Goal: Task Accomplishment & Management: Complete application form

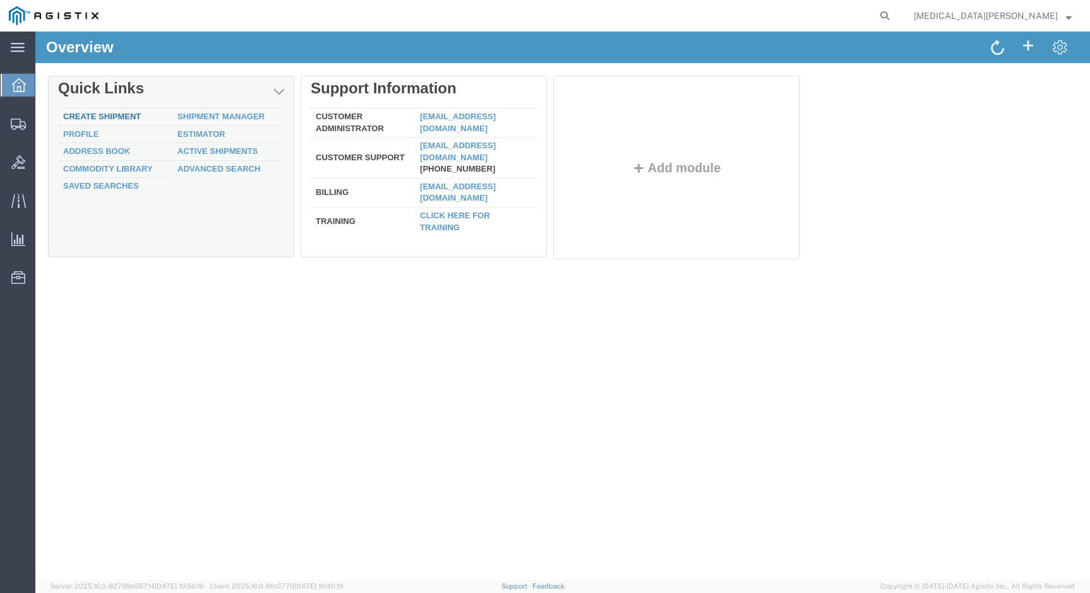
click at [116, 117] on link "Create Shipment" at bounding box center [102, 116] width 78 height 9
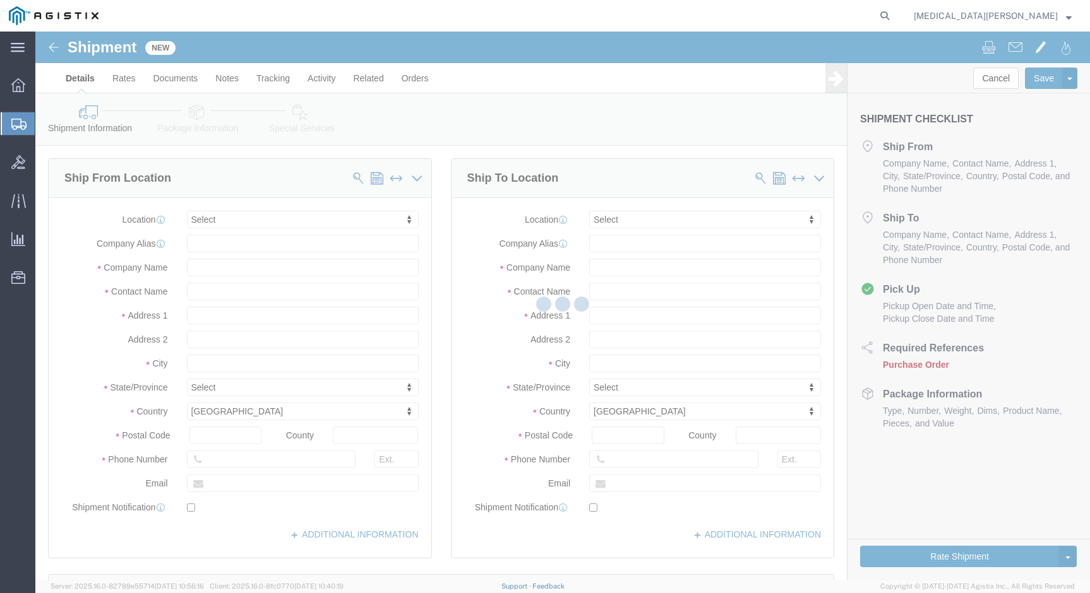
select select
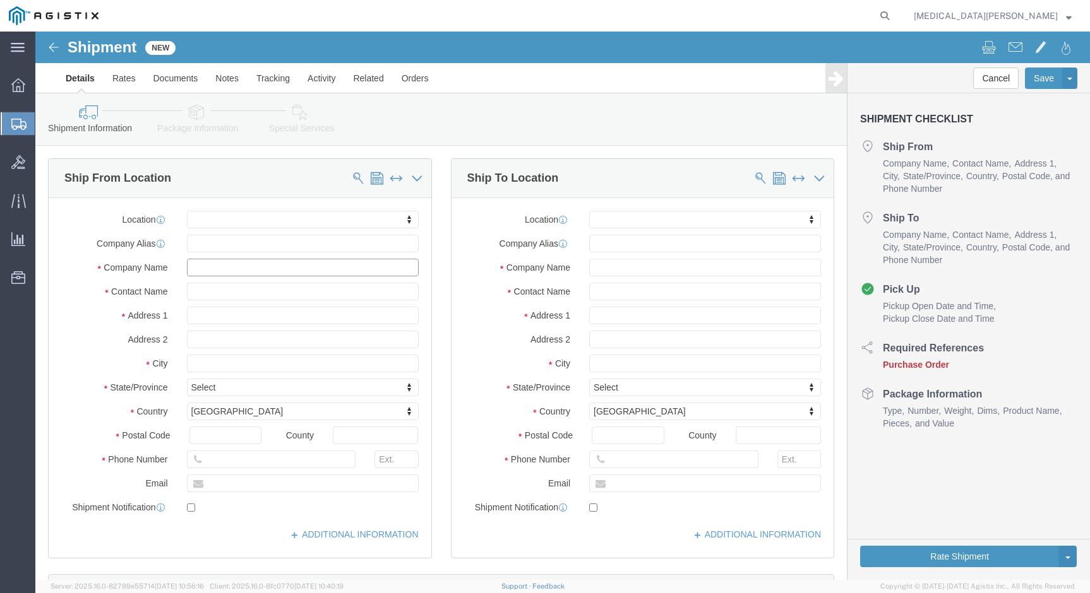
click input "text"
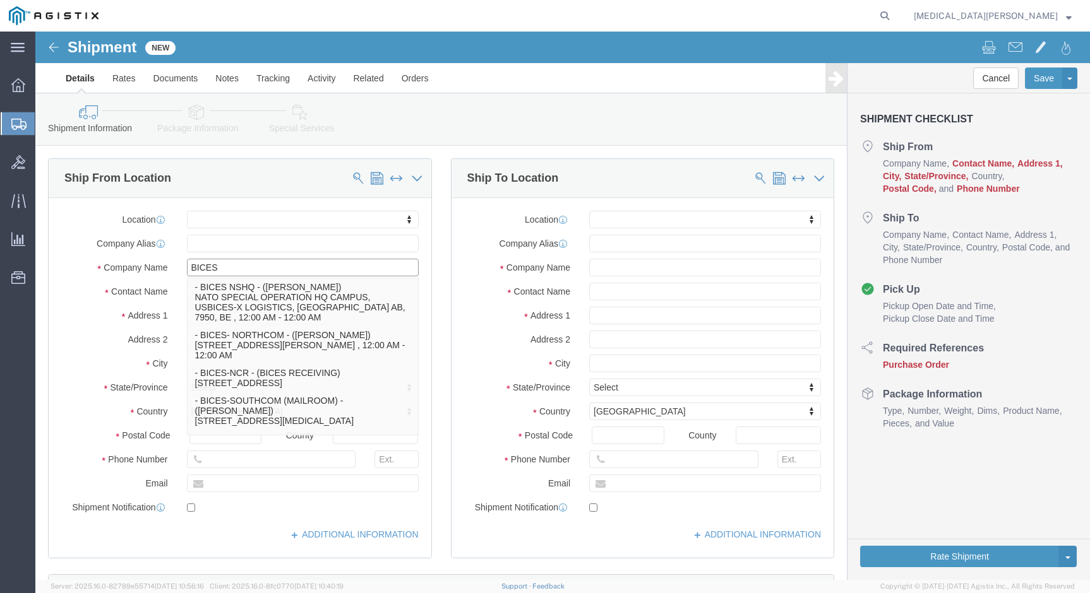
type input "BICES-"
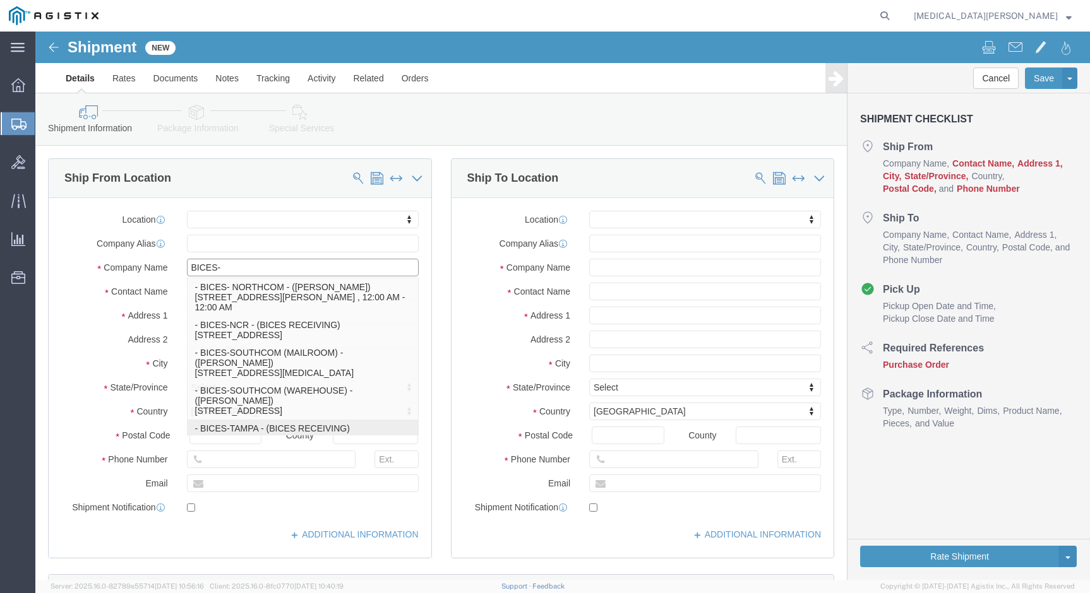
click p "- BICES-TAMPA - (BICES RECEIVING) [STREET_ADDRESS][PERSON_NAME]"
select select
type input "BICES-[GEOGRAPHIC_DATA]"
type input "BICES RECEIVING"
type input "[STREET_ADDRESS][PERSON_NAME]"
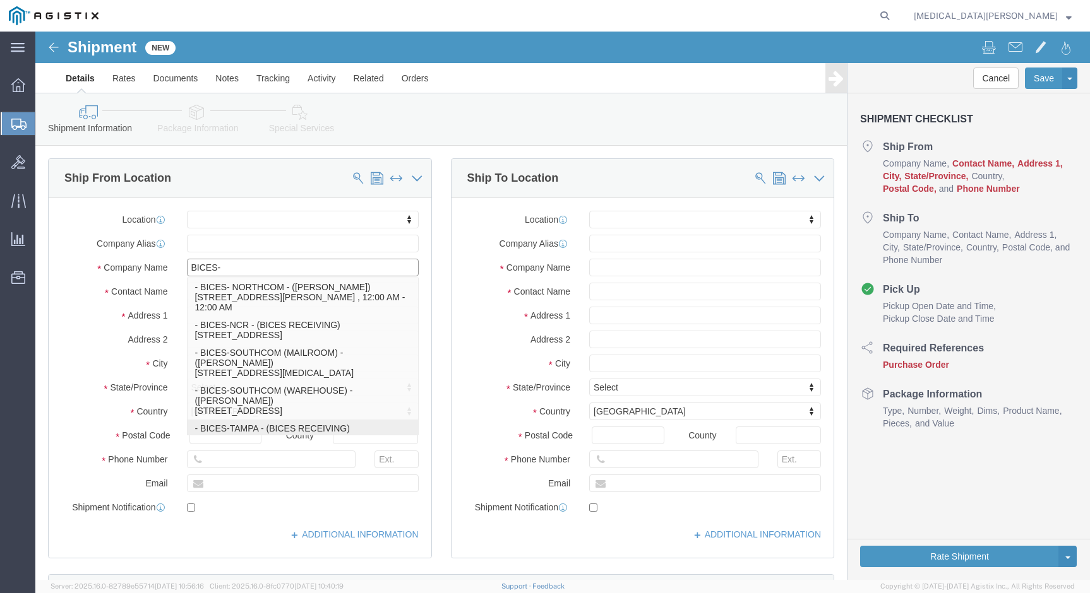
type input "BUILDING 537"
type input "[GEOGRAPHIC_DATA]"
type input "33621"
type input "[PHONE_NUMBER]"
select select "FL"
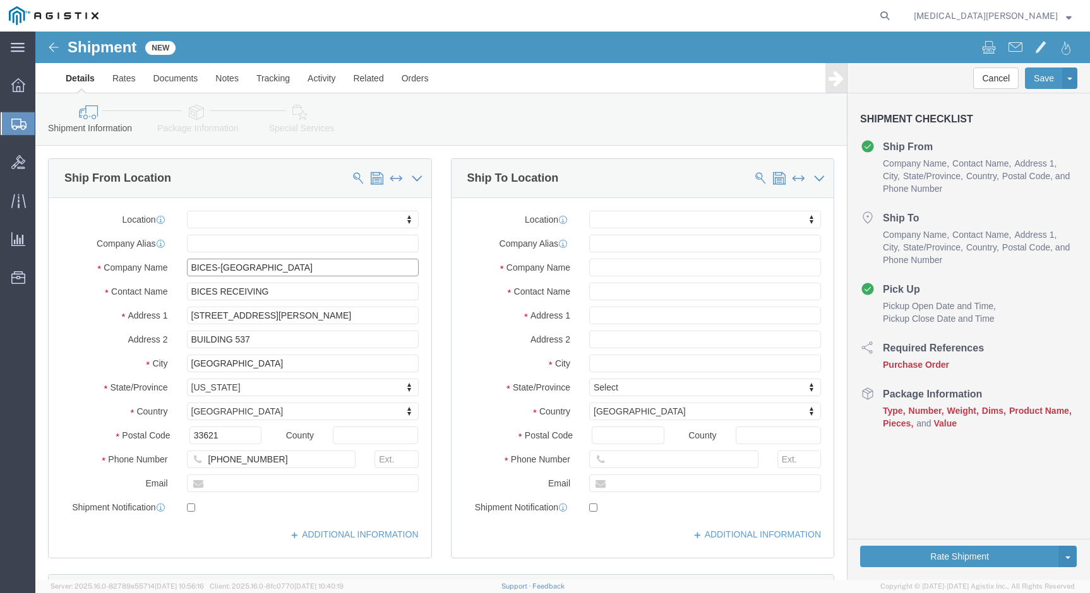
type input "BICES-[GEOGRAPHIC_DATA]"
click input "text"
type input "[PERSON_NAME][EMAIL_ADDRESS][PERSON_NAME][DOMAIN_NAME]"
click input "checkbox"
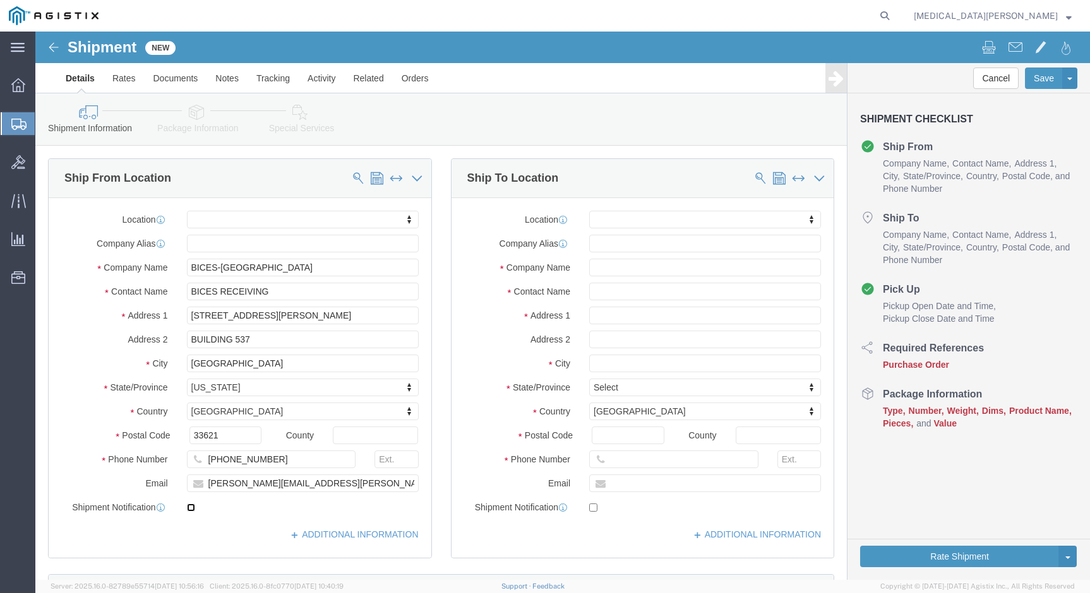
checkbox input "true"
click input "text"
type input "GDIT"
type input "Andrew Scraper"
type input "[STREET_ADDRESS]"
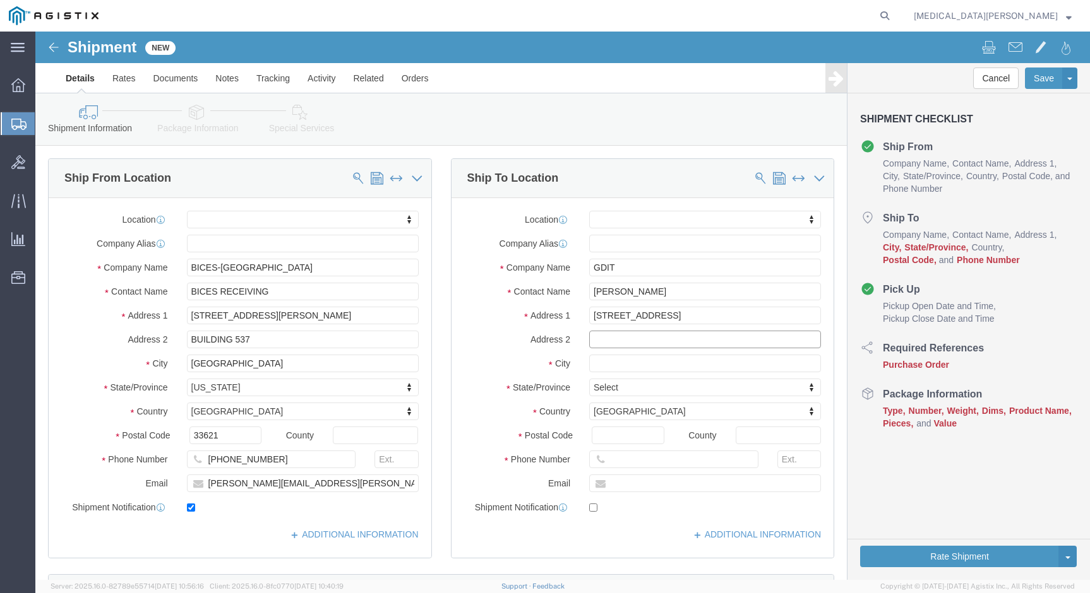
select select
type input "Broomfield"
select select
type input "c"
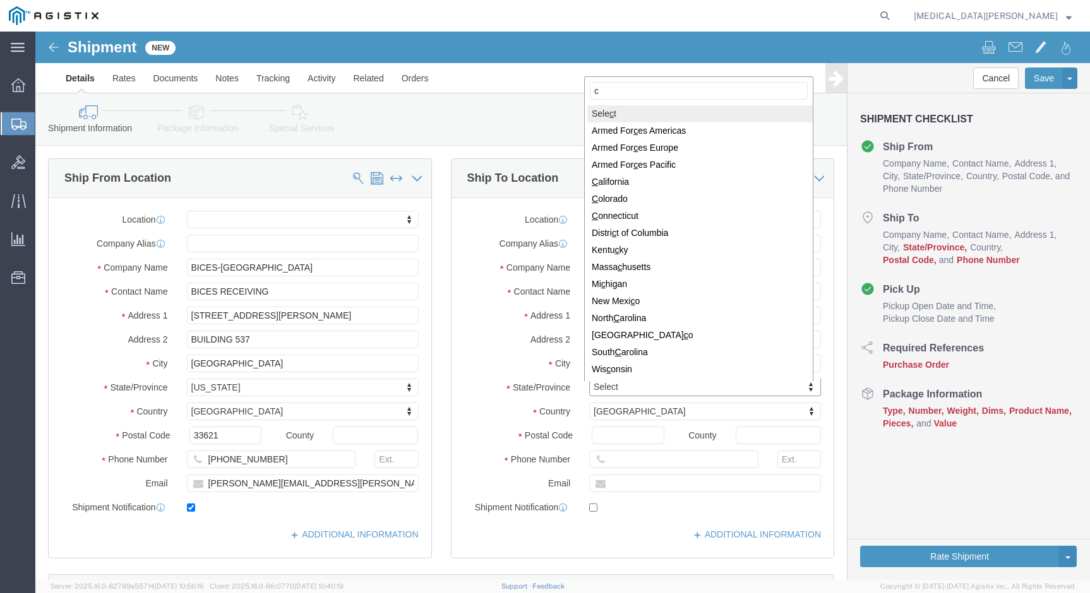
type input "co"
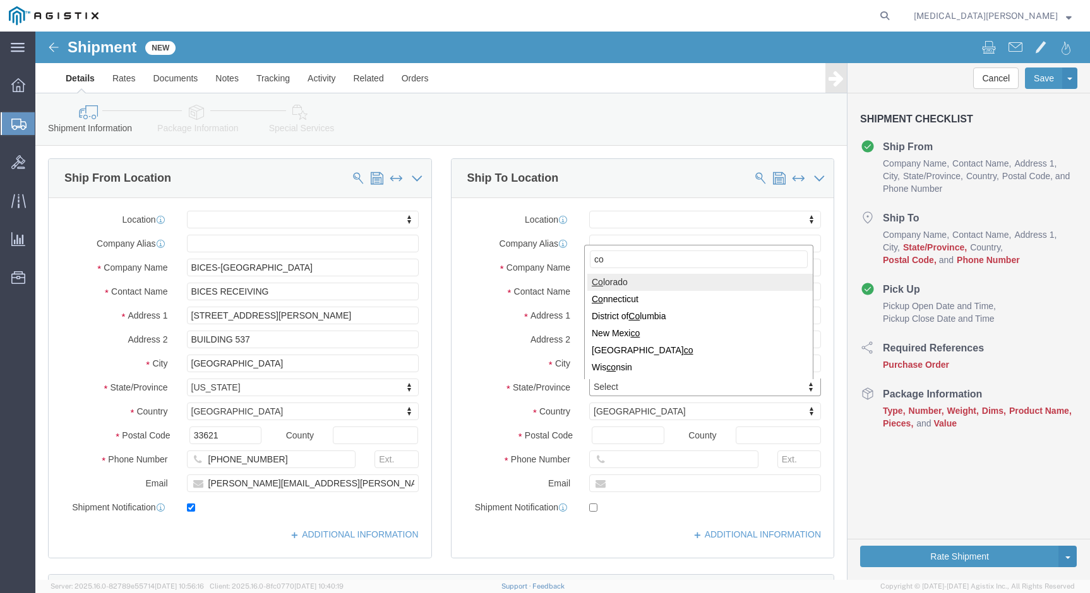
select select
select select "CO"
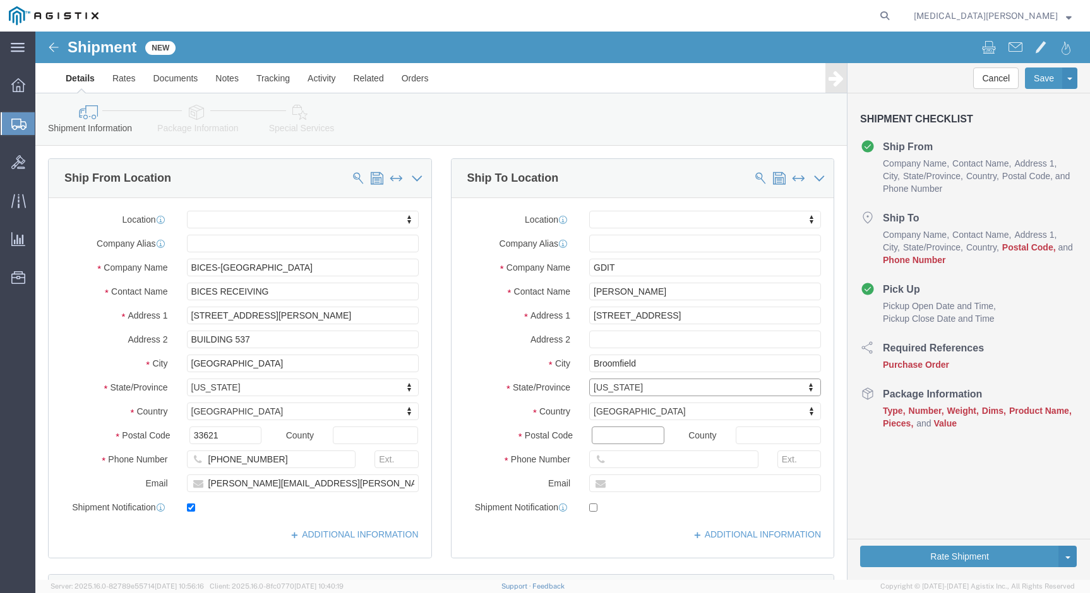
click input "Postal Code"
type input "80020"
select select
click input "text"
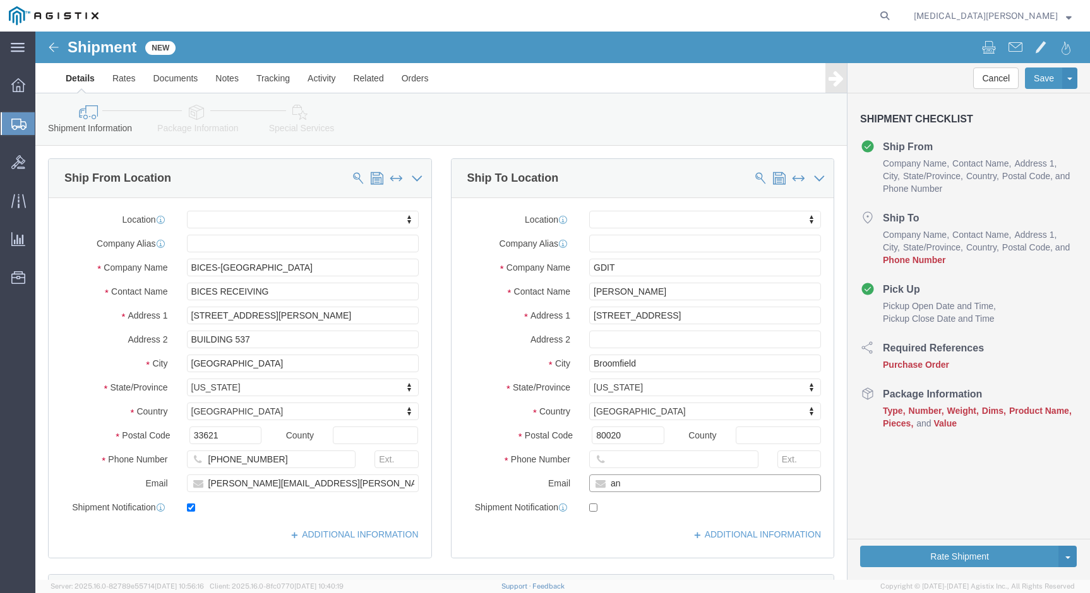
type input "and"
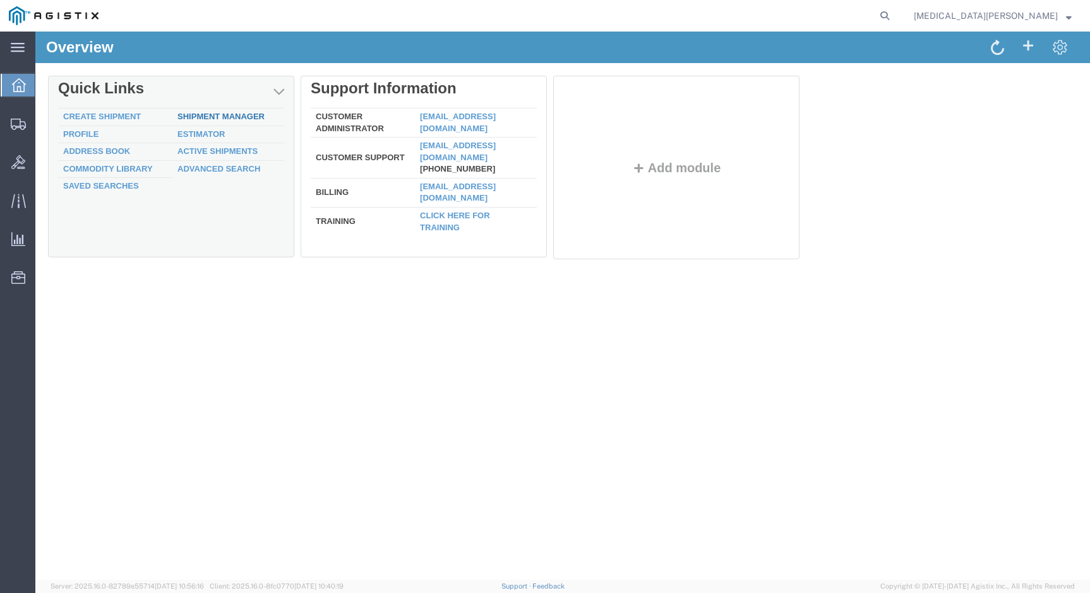
click at [199, 113] on link "Shipment Manager" at bounding box center [220, 116] width 87 height 9
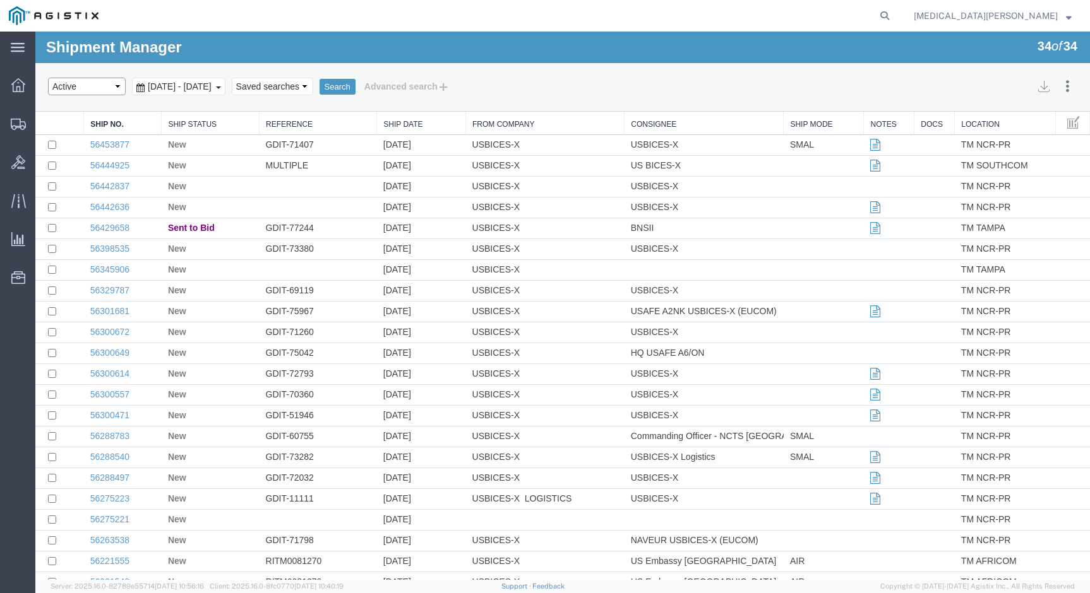
select select "NEW"
click at [355, 81] on button "Search" at bounding box center [337, 87] width 36 height 16
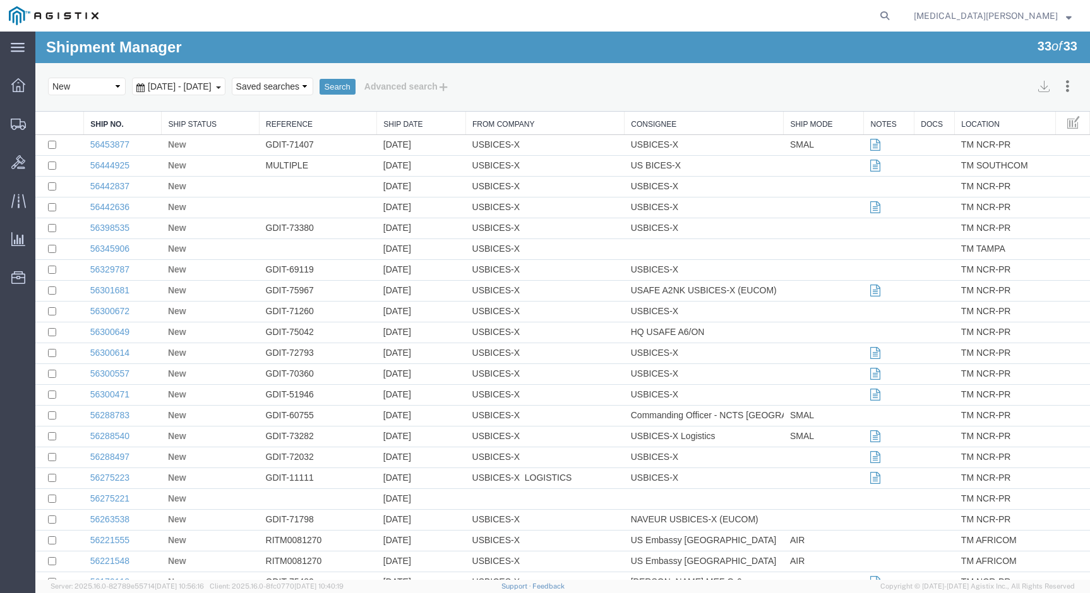
click at [154, 86] on span "Jul 11th 2025 - Aug 11th 2025" at bounding box center [180, 86] width 70 height 10
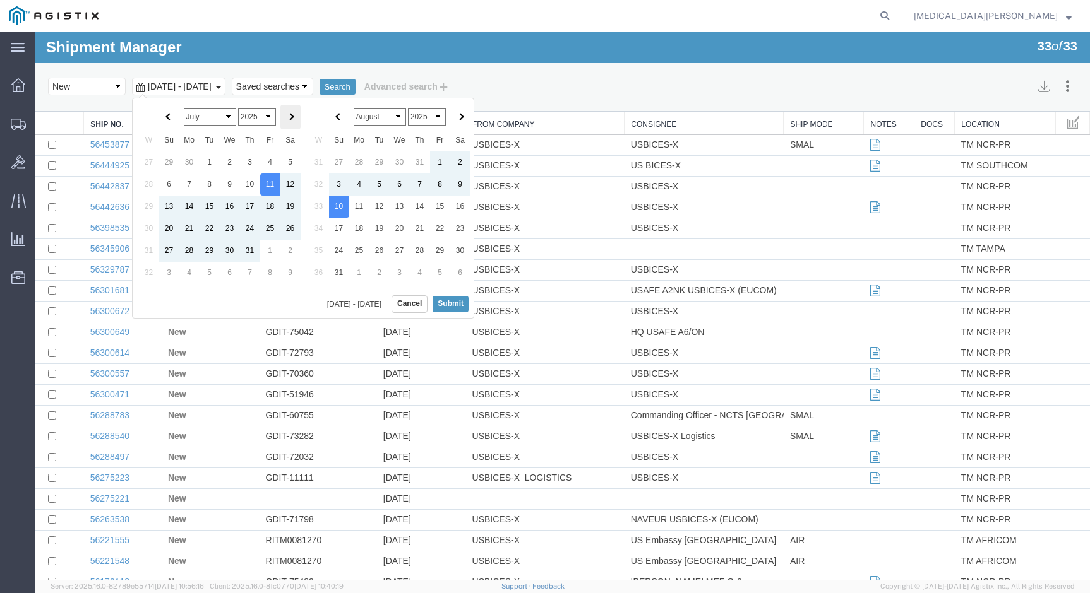
click at [293, 116] on span at bounding box center [290, 117] width 7 height 7
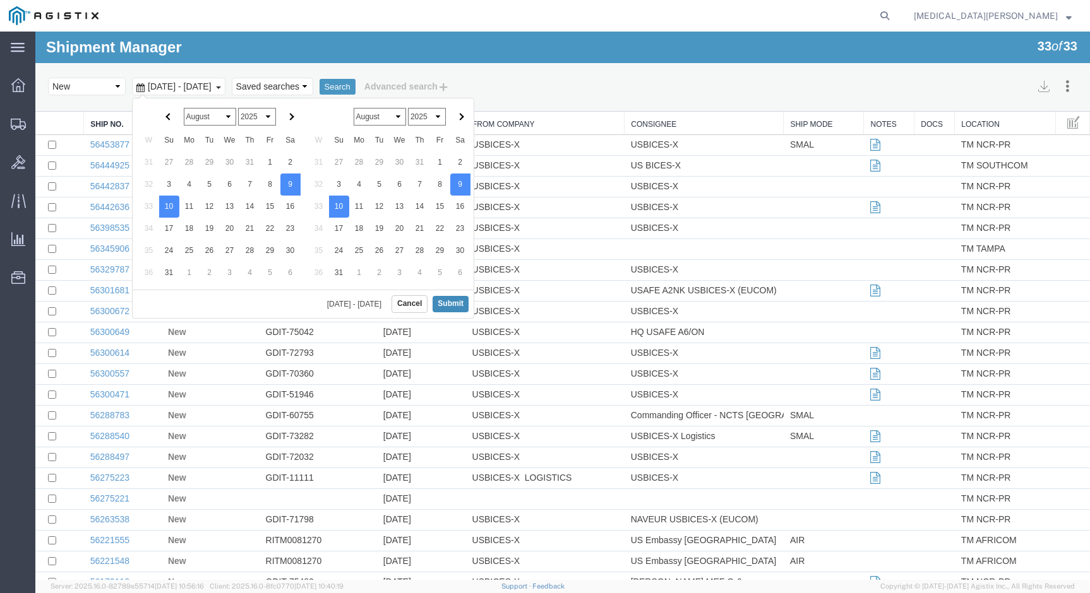
click at [445, 301] on button "Submit" at bounding box center [450, 304] width 36 height 16
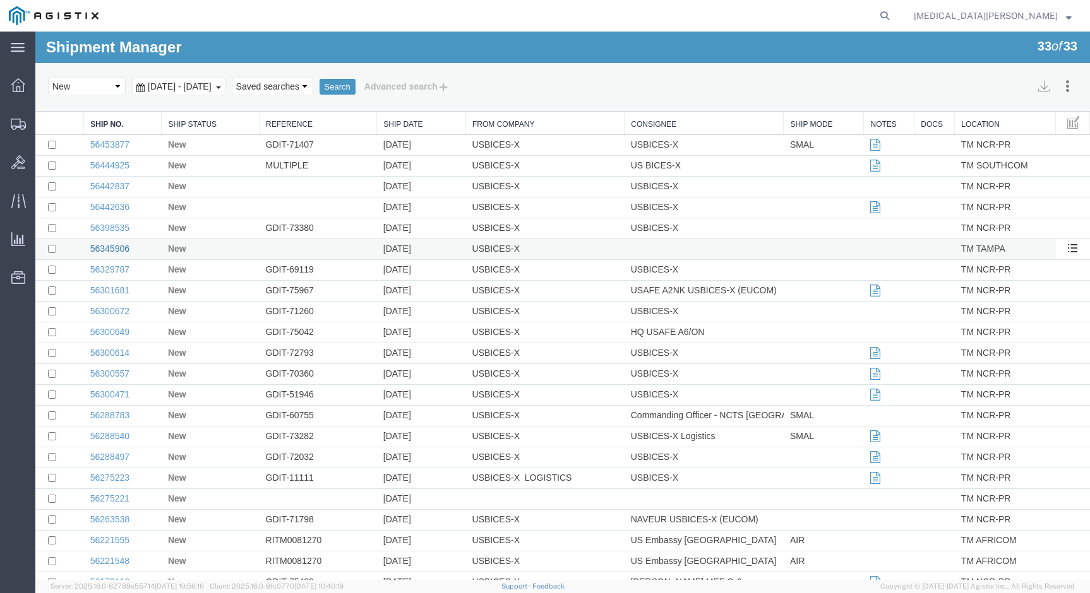
click at [110, 249] on link "56345906" at bounding box center [109, 249] width 39 height 10
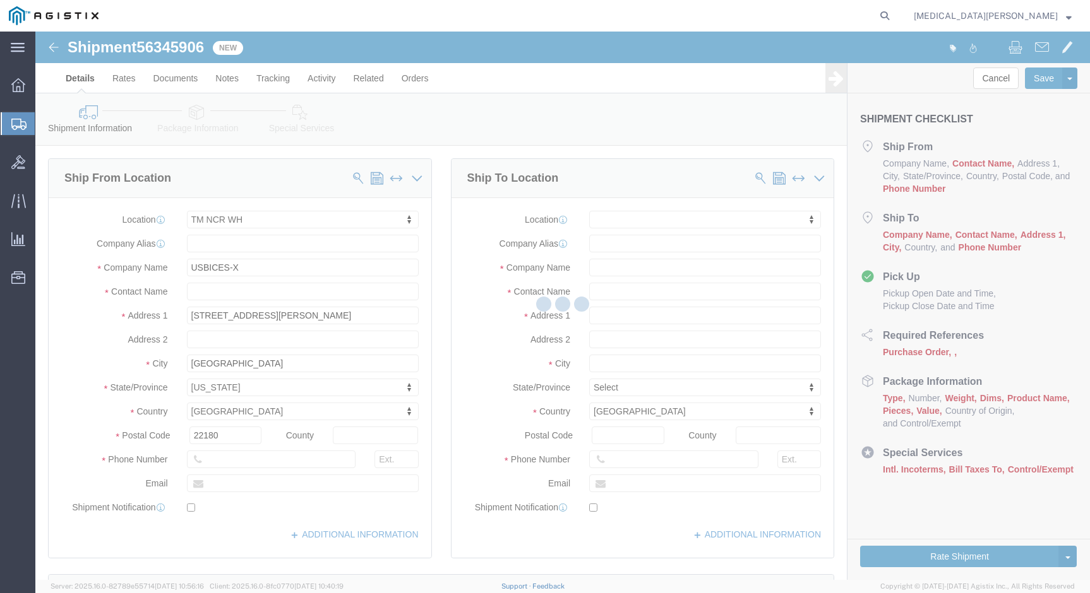
select select "69651"
select select
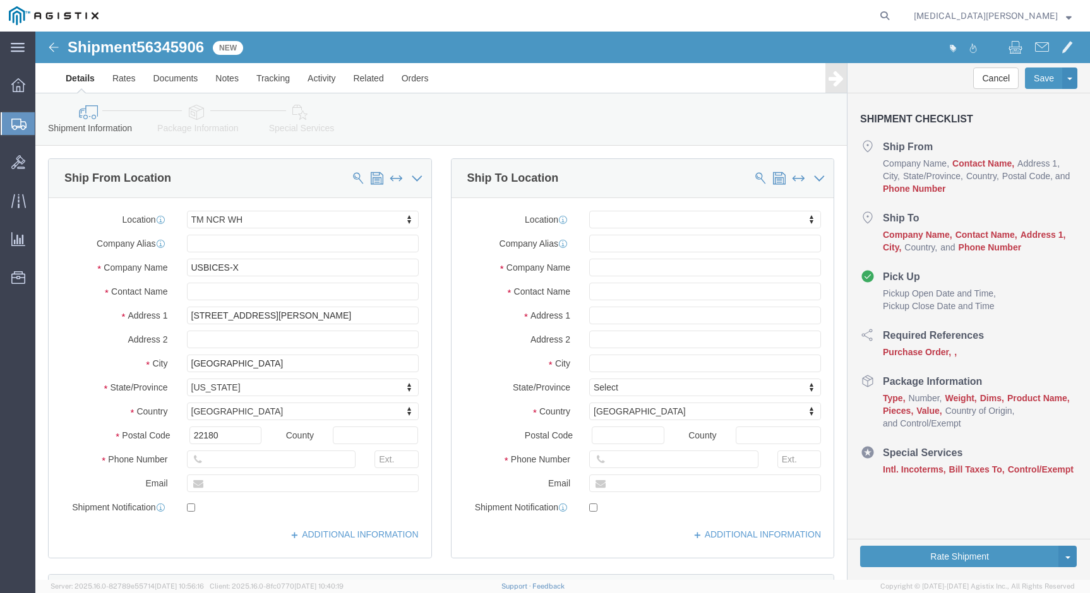
click at [45, 124] on span "Shipments" at bounding box center [40, 123] width 10 height 25
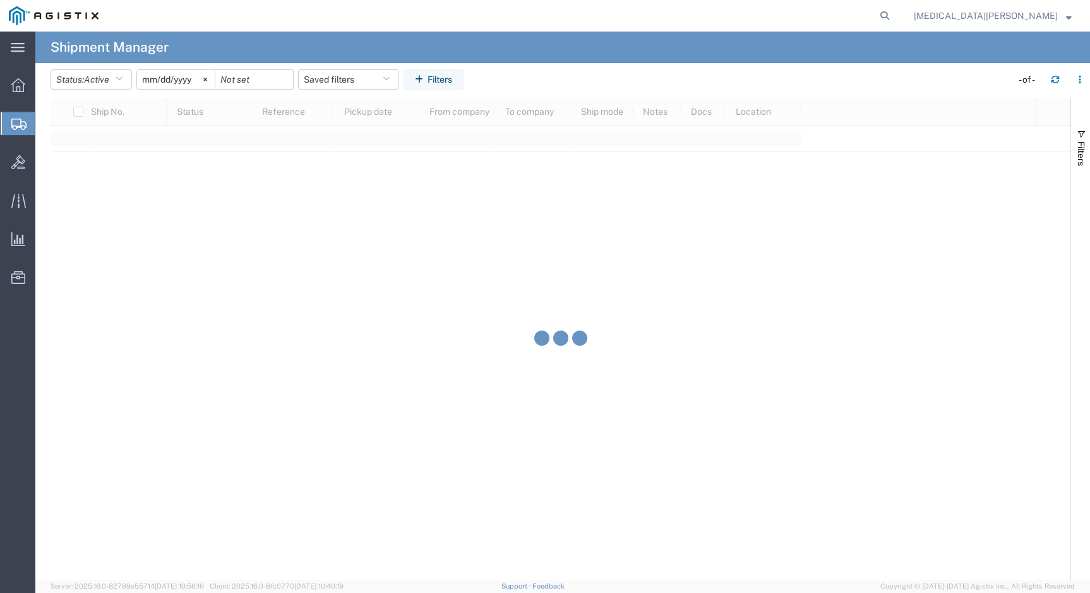
click at [201, 300] on agx-table-manager "Status: Active Active All Approved Booked Canceled Delivered Denied New On Hold…" at bounding box center [562, 321] width 1054 height 517
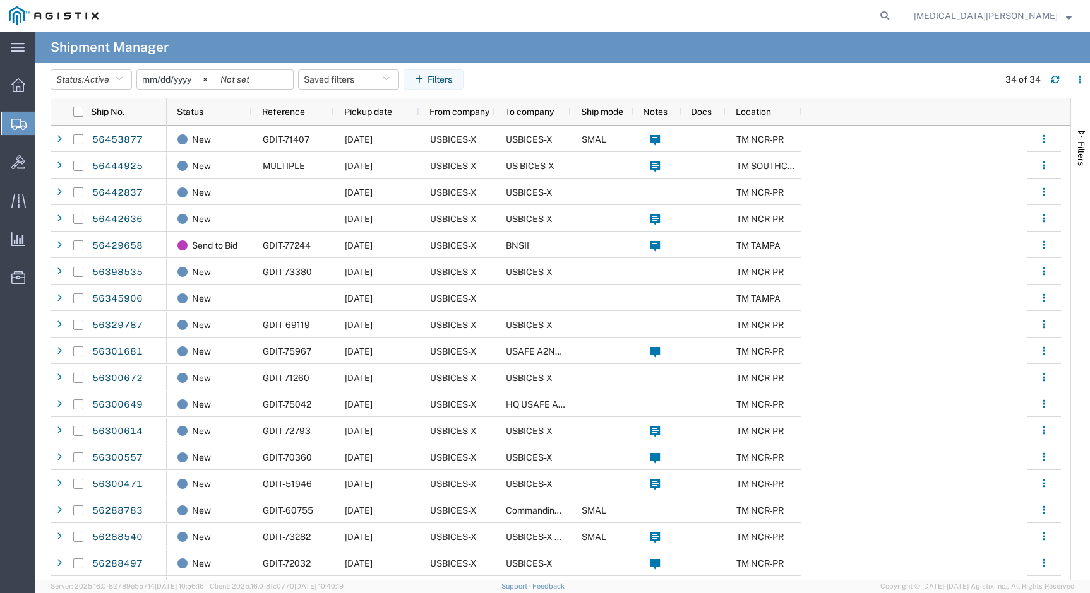
click at [0, 0] on span "Create Shipment" at bounding box center [0, 0] width 0 height 0
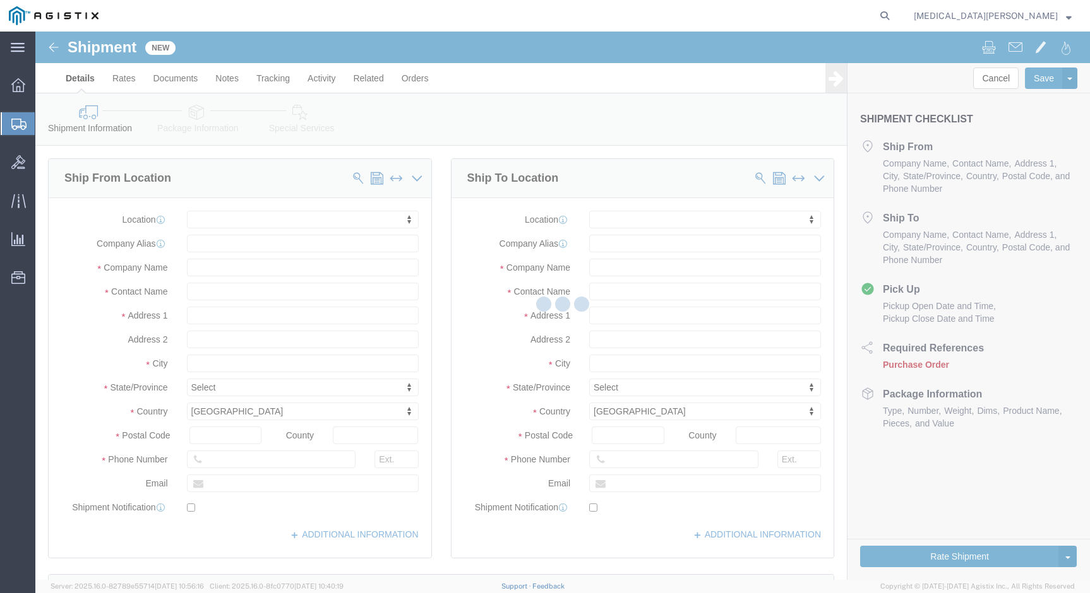
select select
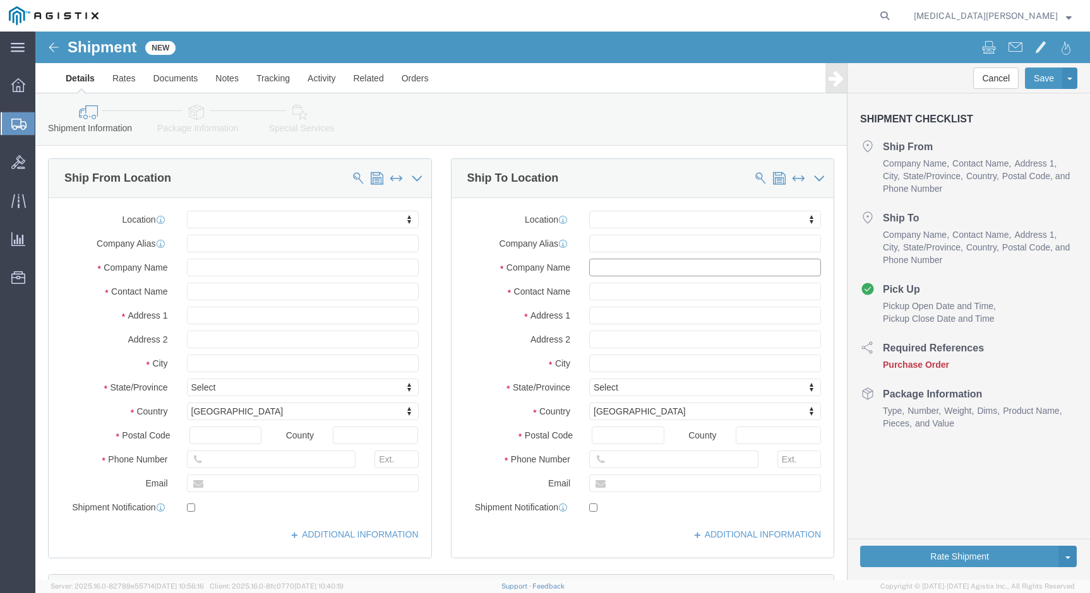
click input "text"
type input "GDIT"
click input "text"
type input "Mr. Ander"
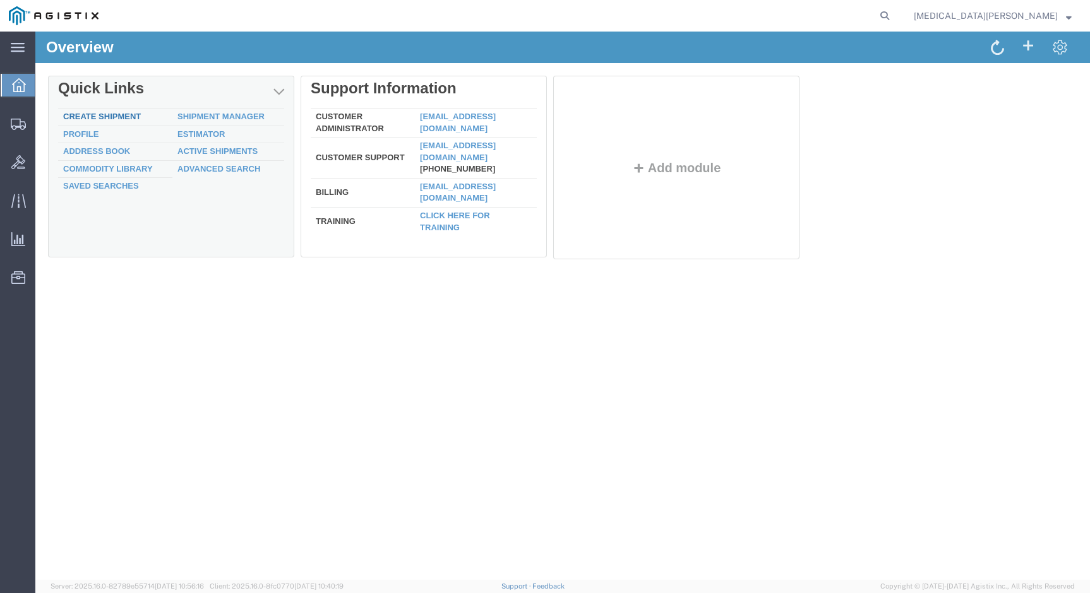
click at [116, 114] on link "Create Shipment" at bounding box center [102, 116] width 78 height 9
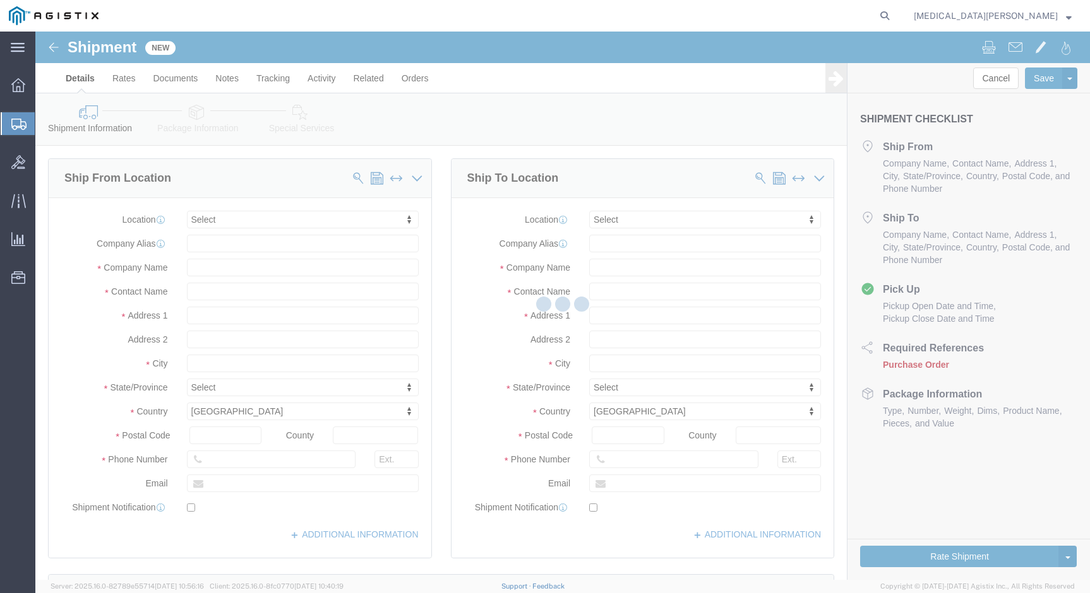
select select
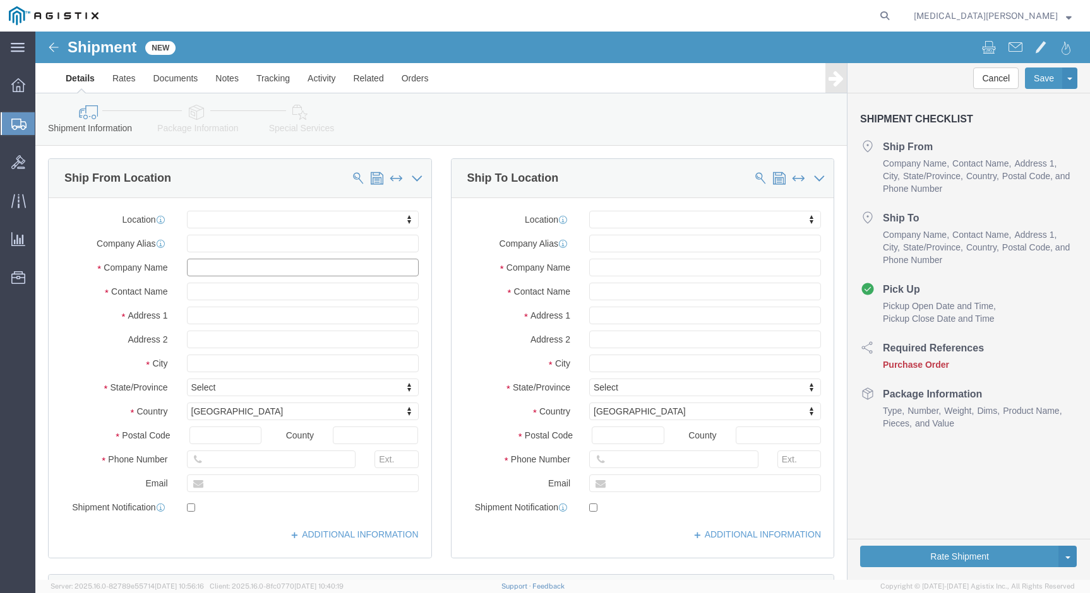
click input "text"
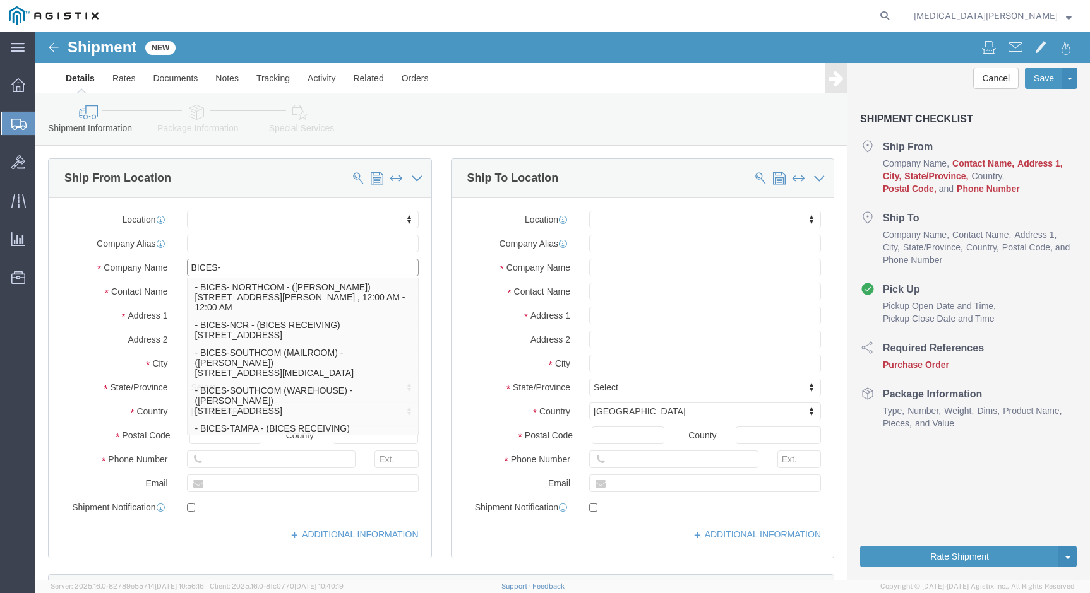
type input "BICES-T"
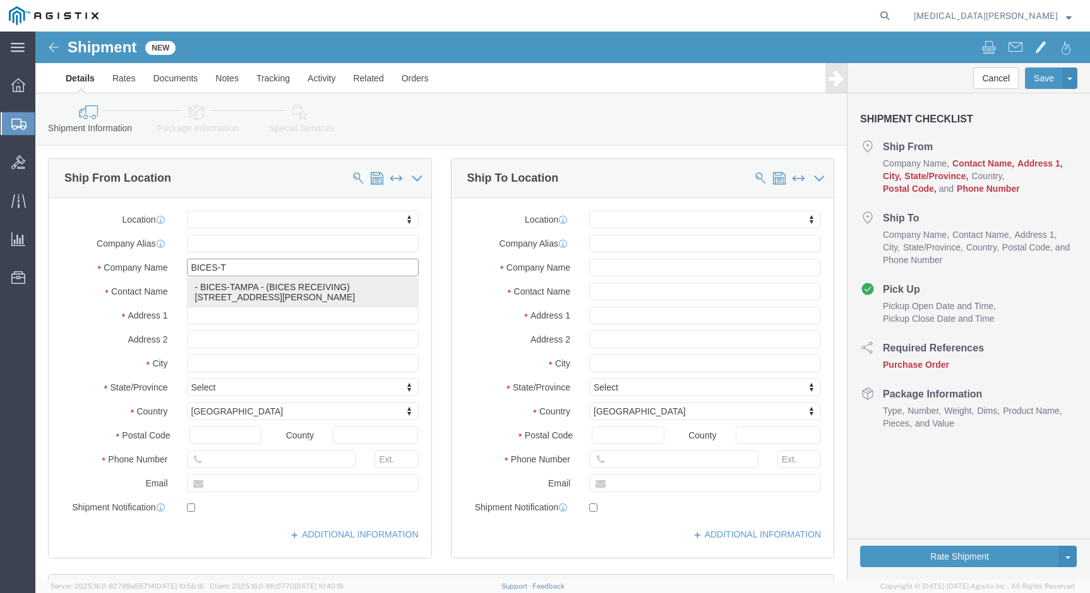
click p "- BICES-TAMPA - (BICES RECEIVING) 2705 ZEMKE AVE, BUILDING 537, TAMPA, FL 33621…"
select select
type input "BICES-TAMPA"
type input "BICES RECEIVING"
type input "2705 ZEMKE AVE"
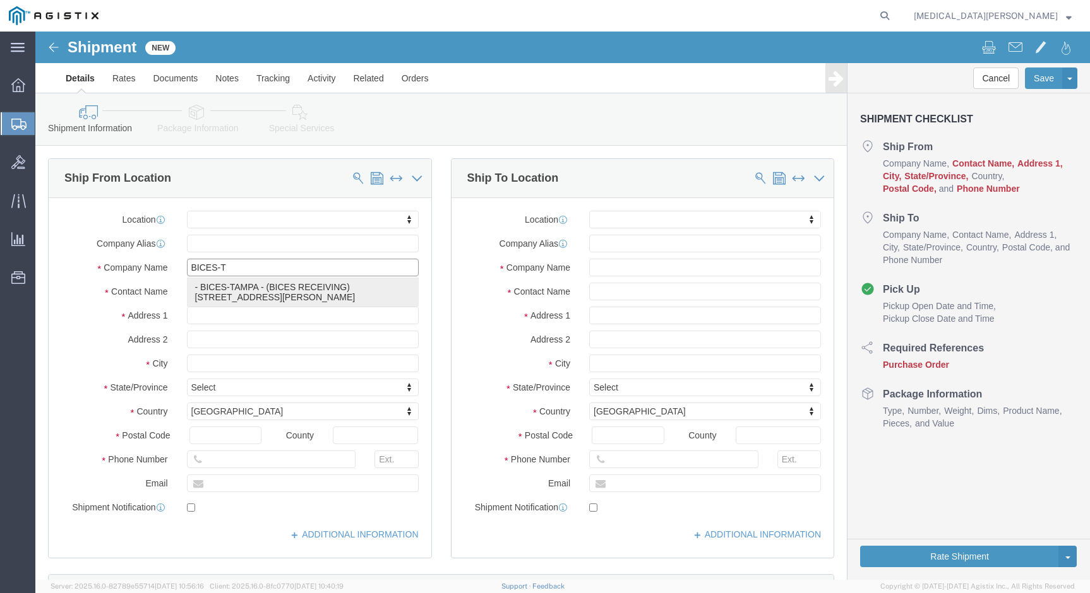
type input "BUILDING 537"
type input "TAMPA"
type input "33621"
type input "813-826-2476"
select select "FL"
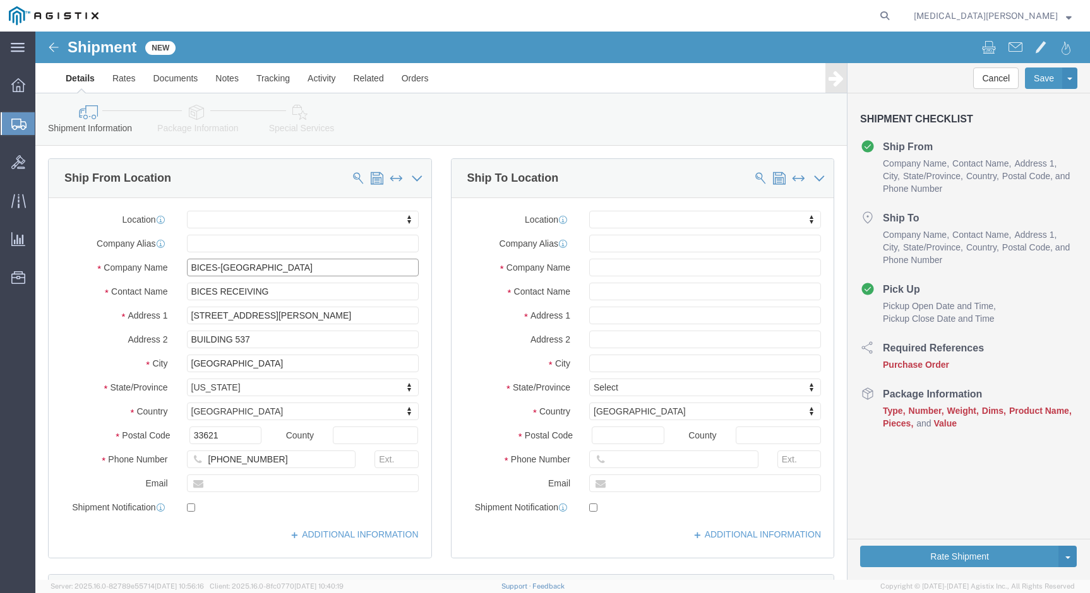
type input "BICES-TAMPA"
click input "text"
type input "[PERSON_NAME][EMAIL_ADDRESS][PERSON_NAME][DOMAIN_NAME]"
click input "checkbox"
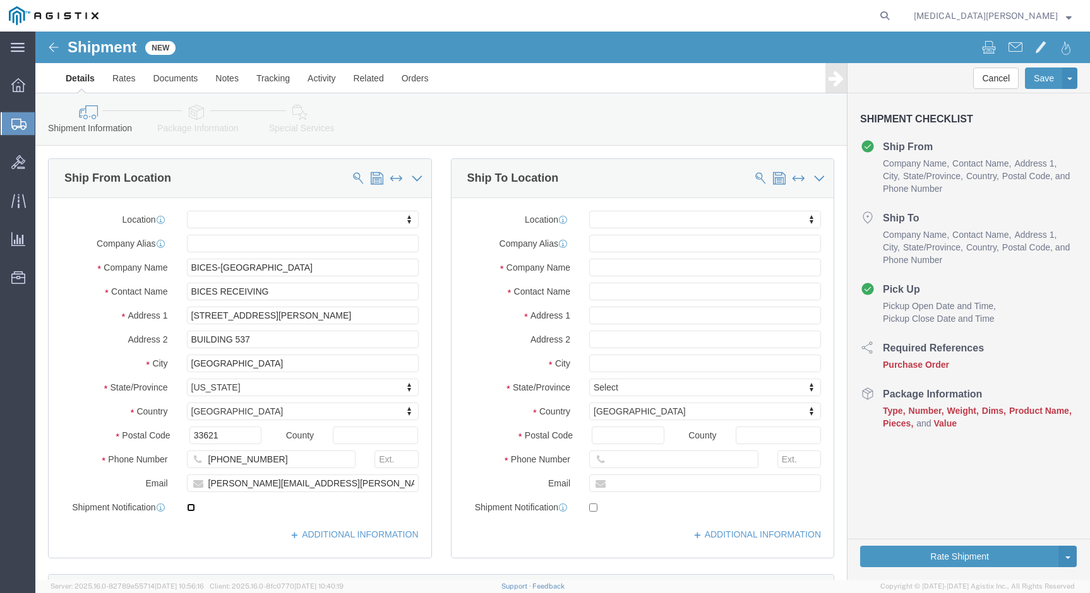
checkbox input "true"
click input "text"
click input "GDITT"
type input "GDIT"
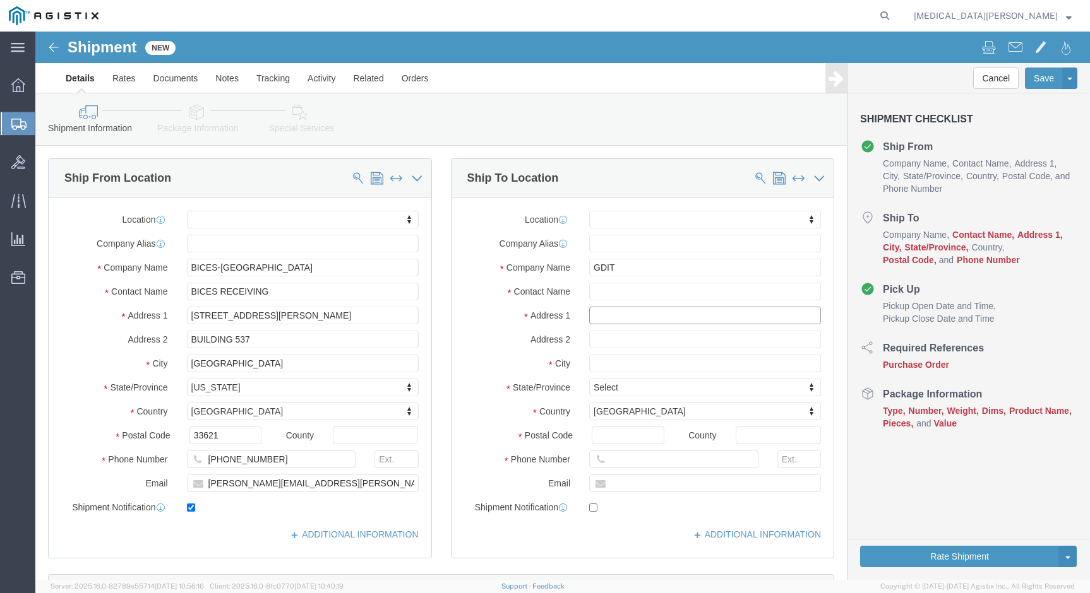
click input "text"
type input "[STREET_ADDRESS]"
select select
type input "Broomfield"
click input "Postal Code"
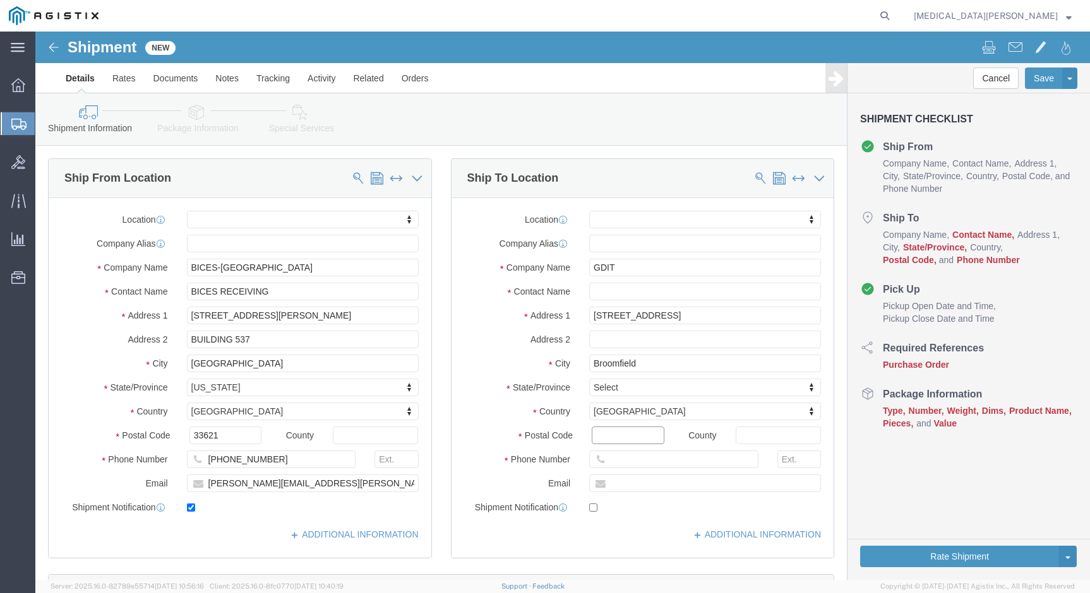
select select
type input "80020"
select select
click input "text"
type input "andr"
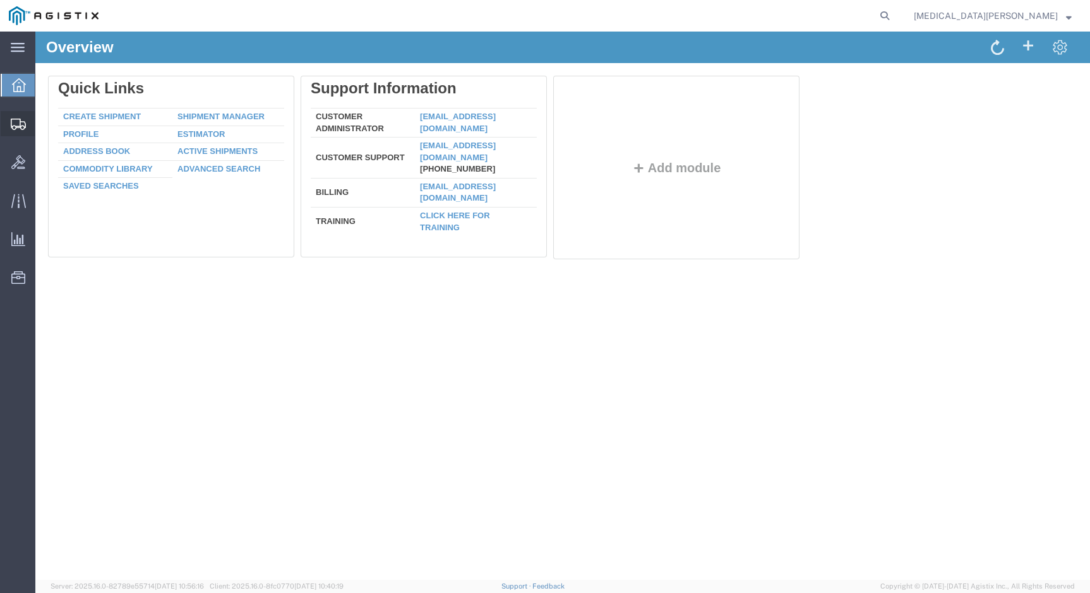
click at [0, 0] on span "Create Shipment" at bounding box center [0, 0] width 0 height 0
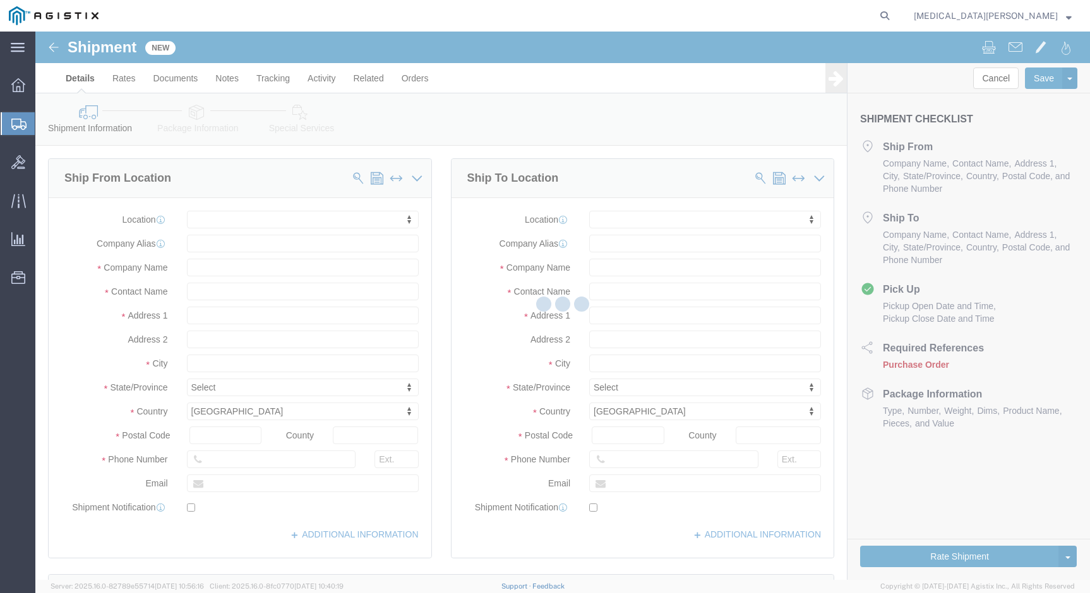
select select
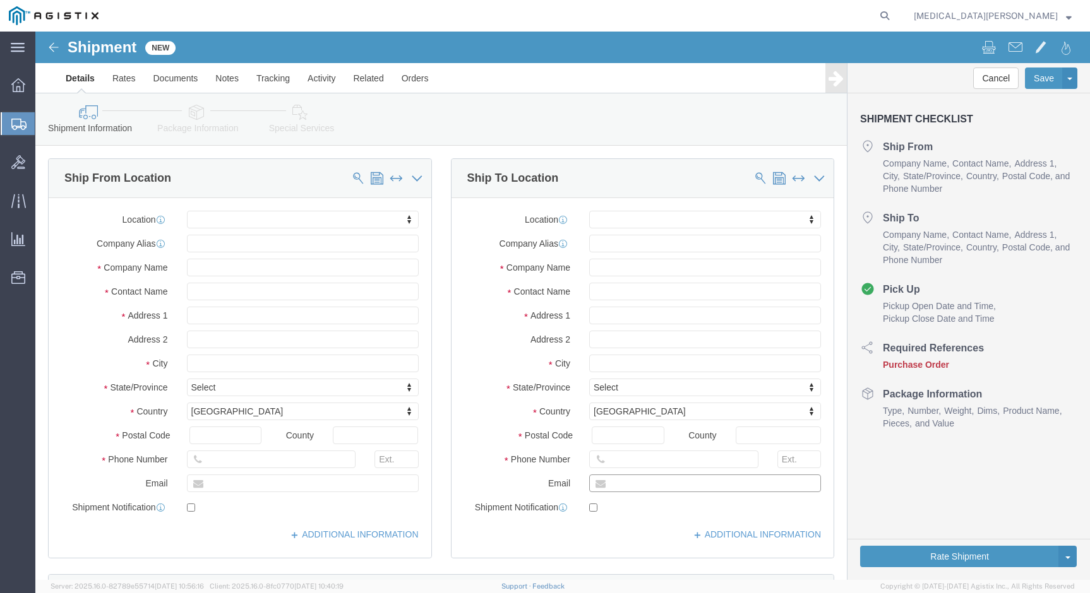
click input "text"
type input "[PERSON_NAME]@gdit.comGd"
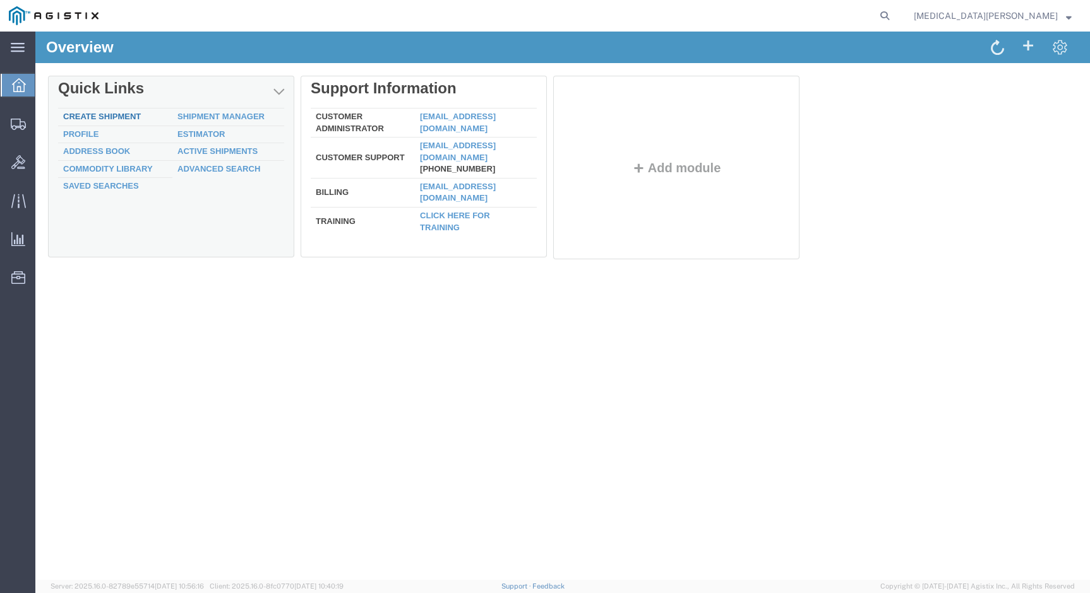
click at [124, 117] on link "Create Shipment" at bounding box center [102, 116] width 78 height 9
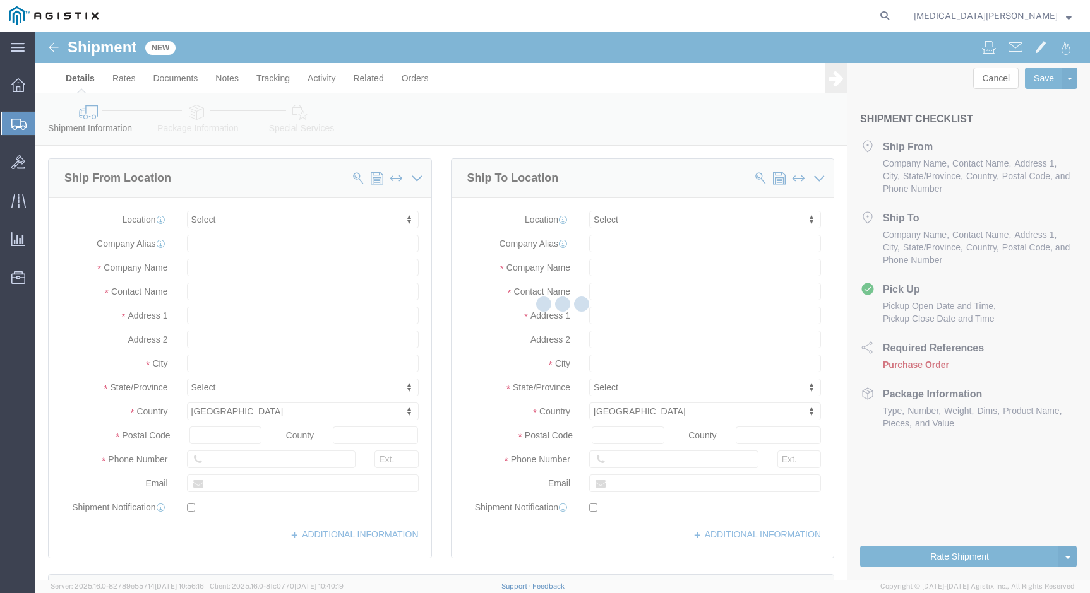
select select
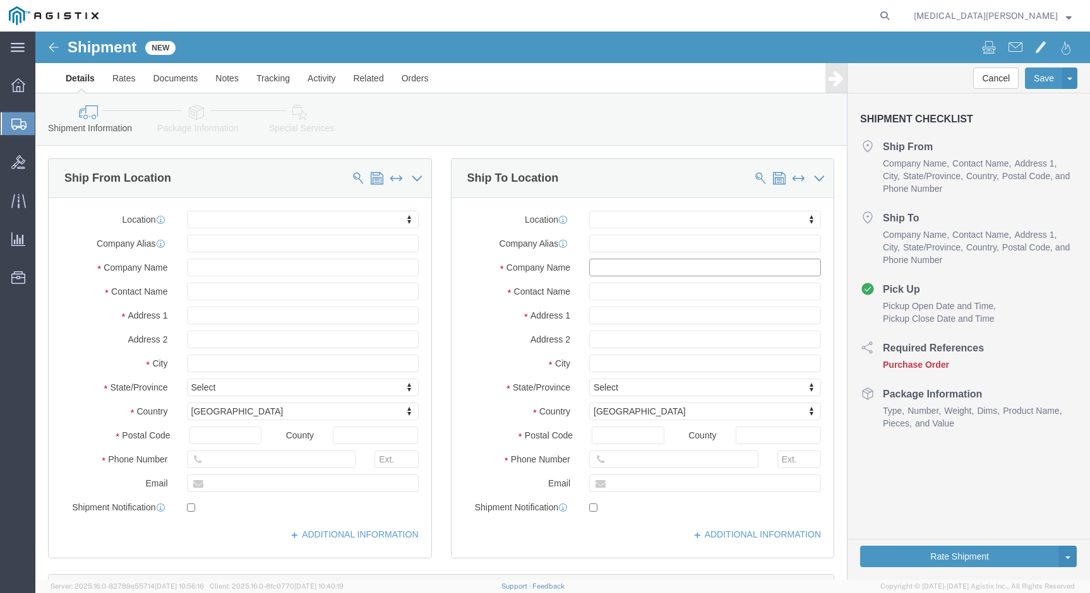
click input "text"
type input "GDIT"
type input "[PERSON_NAME]"
type input "[STREET_ADDRESS]"
select select
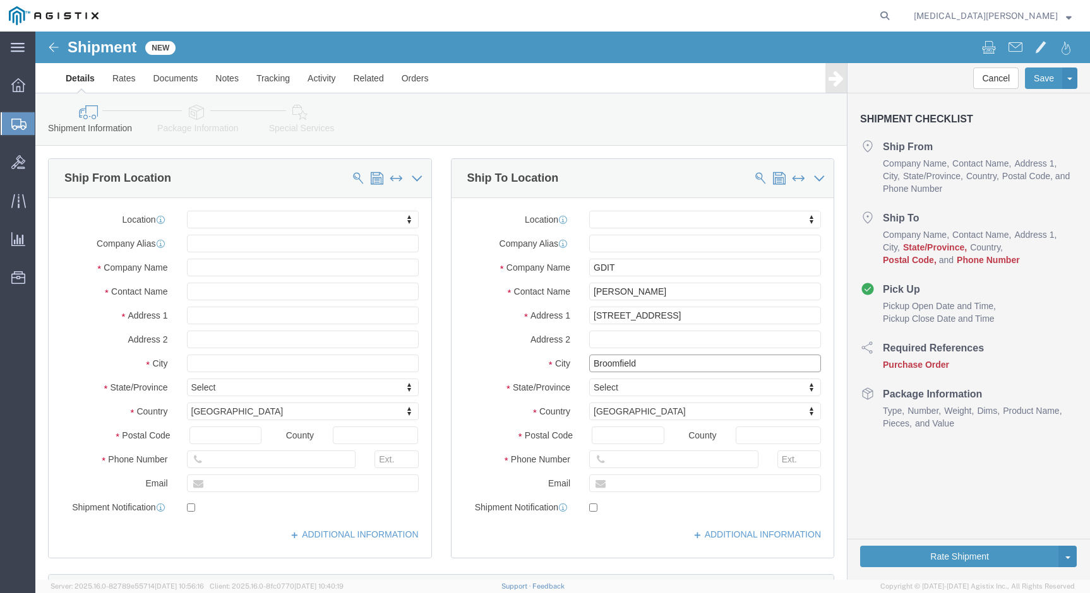
type input "Broomfield"
select select
type input "C"
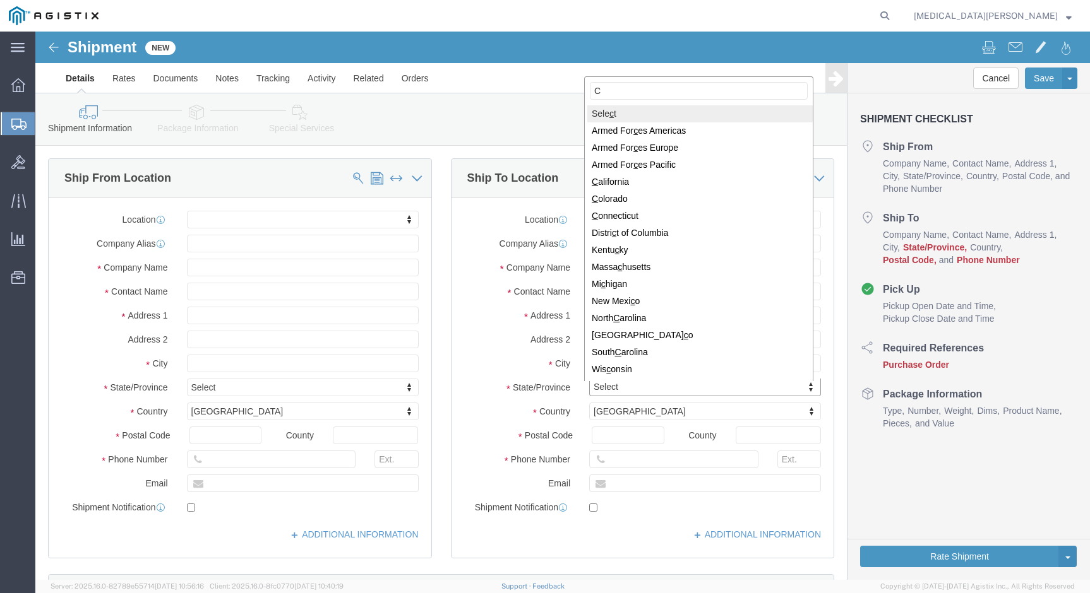
type input "Co"
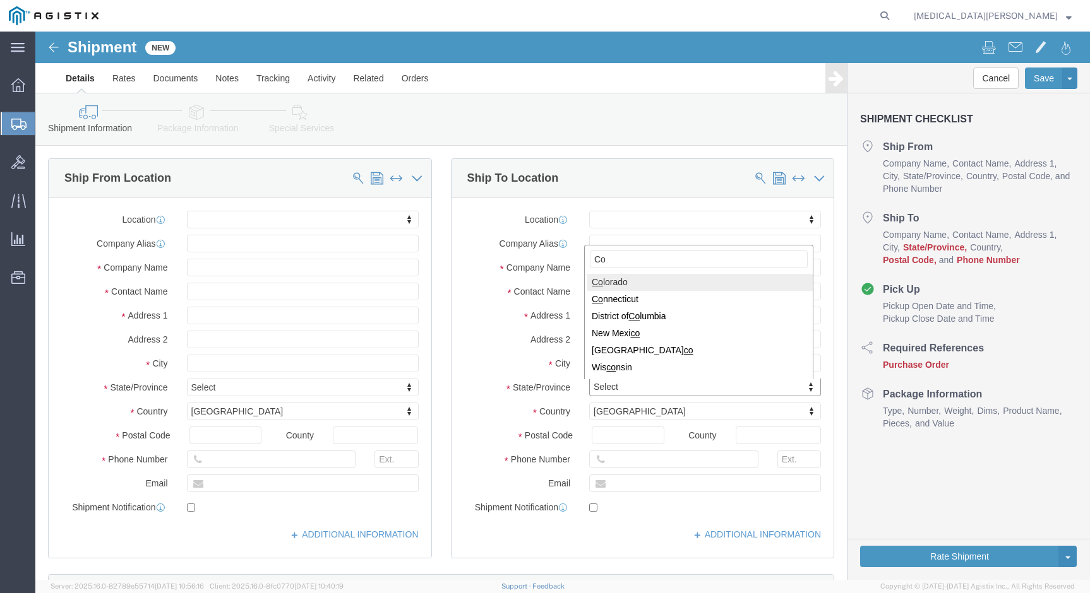
select select
select select "CO"
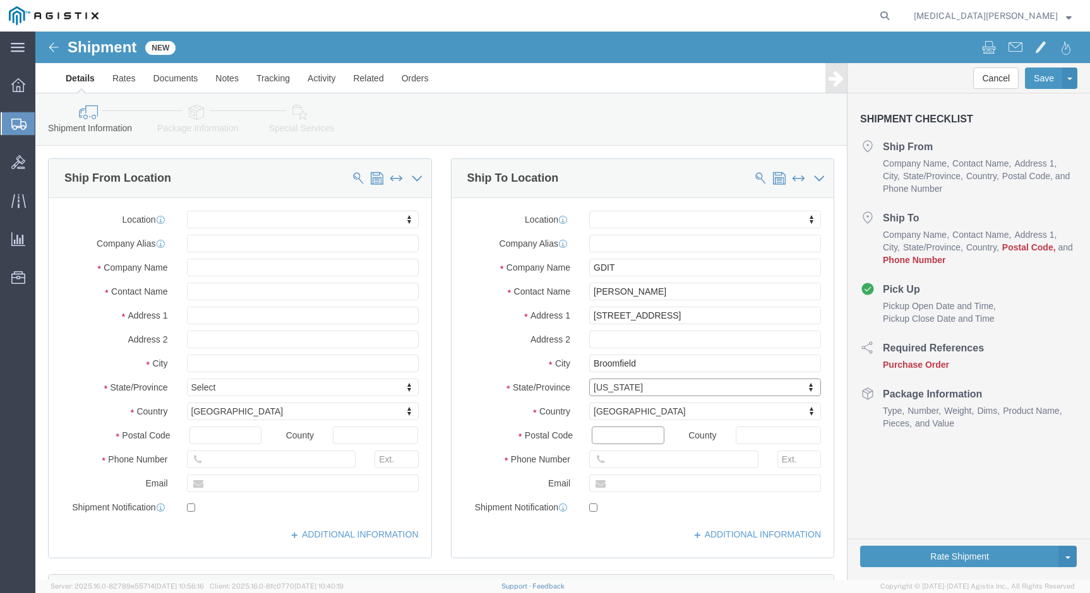
click input "Postal Code"
type input "80020"
select select
click input "text"
type input "[PERSON_NAME].scraper"
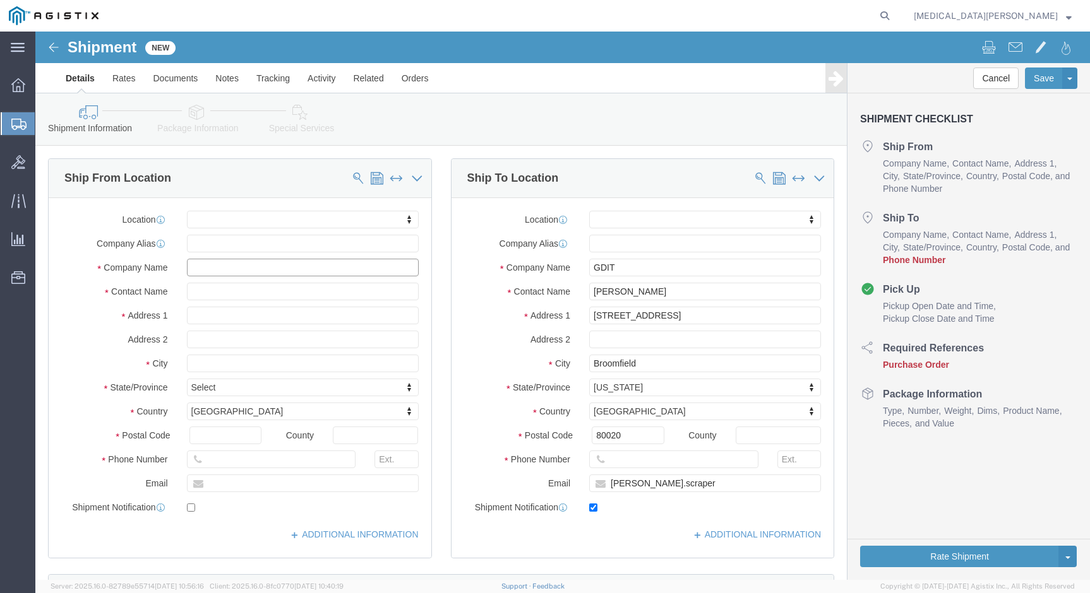
click input "text"
checkbox input "true"
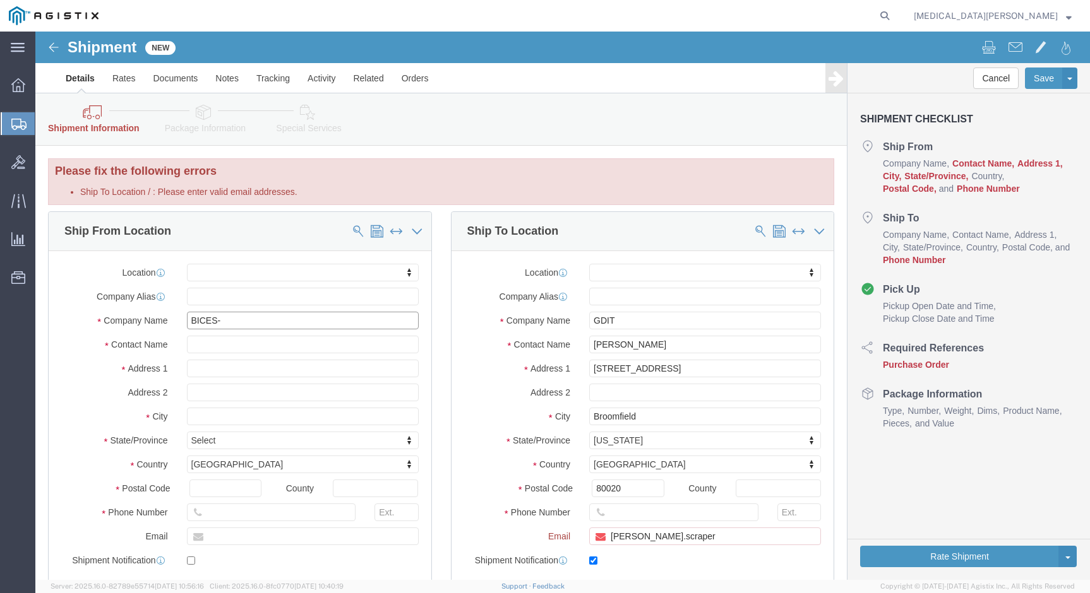
type input "BICES-T"
click p "- BICES-TAMPA - (BICES RECEIVING) [STREET_ADDRESS][PERSON_NAME]"
select select
type input "BICES-[GEOGRAPHIC_DATA]"
type input "BICES RECEIVING"
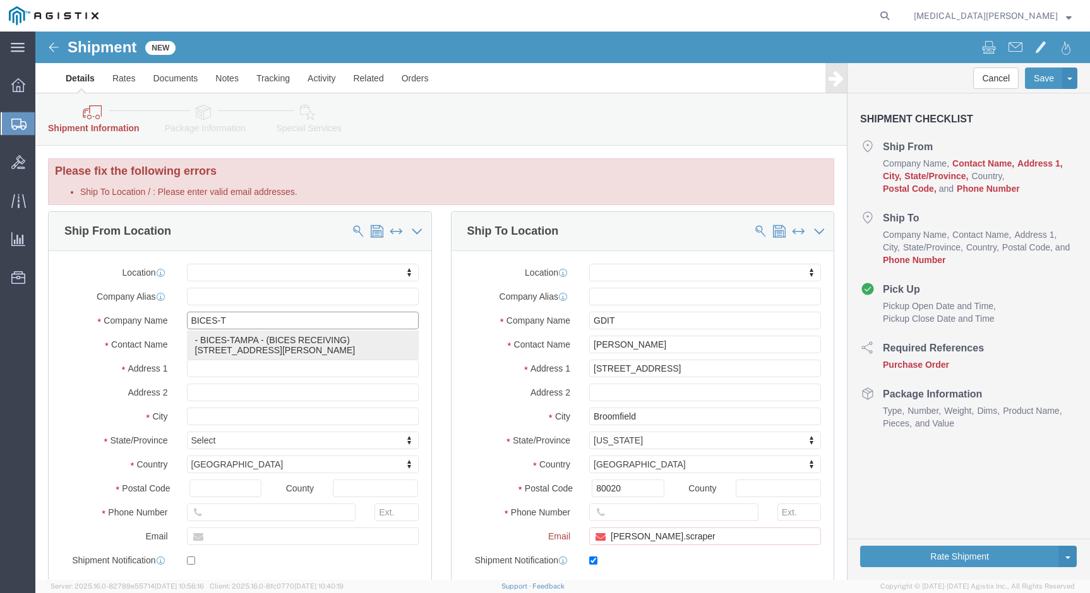
type input "[STREET_ADDRESS][PERSON_NAME]"
type input "BUILDING 537"
type input "[GEOGRAPHIC_DATA]"
type input "33621"
type input "[PHONE_NUMBER]"
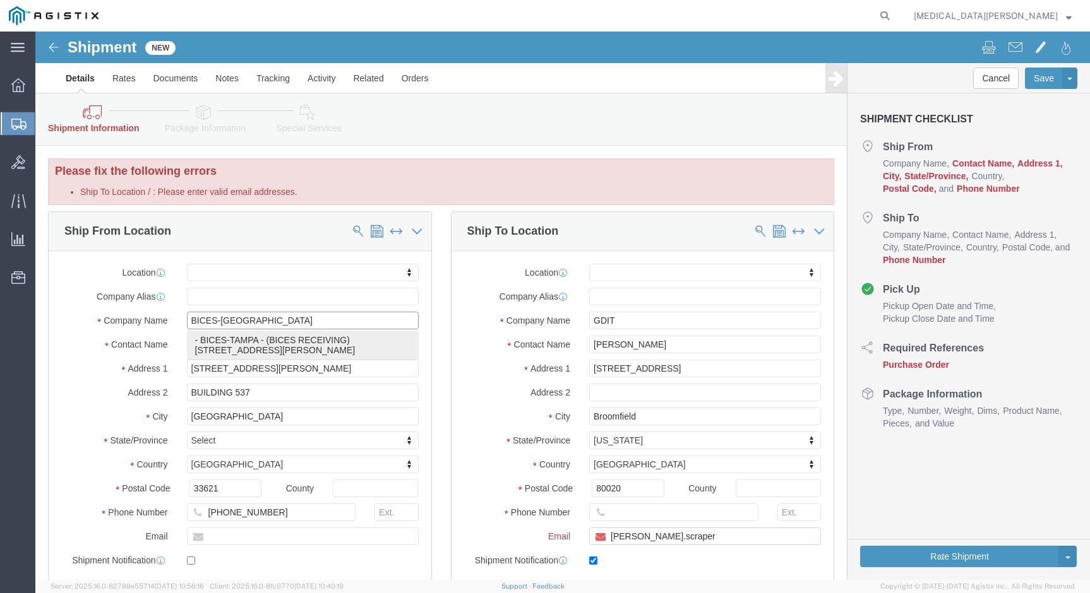
select select "FL"
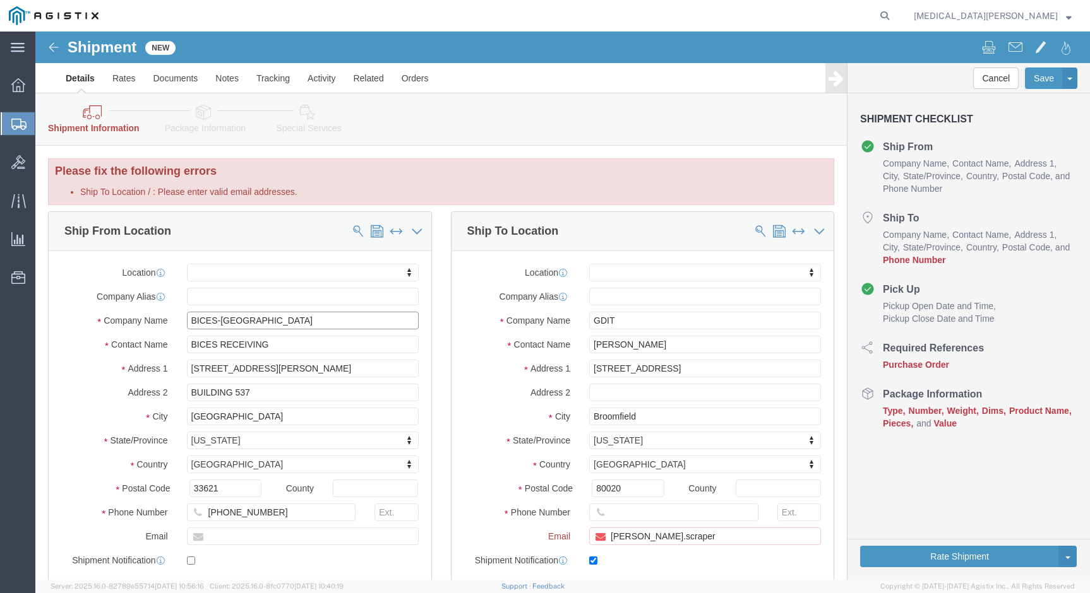
type input "BICES-[GEOGRAPHIC_DATA]"
click input "[PERSON_NAME].scraper"
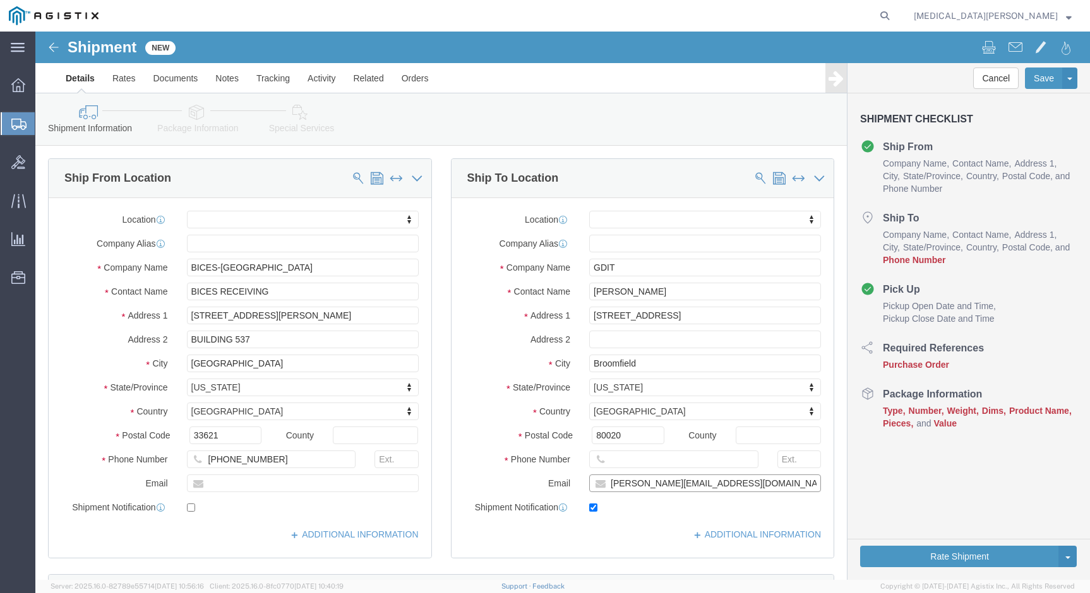
type input "[PERSON_NAME][EMAIL_ADDRESS][DOMAIN_NAME]"
click input "text"
type input "[PERSON_NAME][EMAIL_ADDRESS][PERSON_NAME][DOMAIN_NAME]"
click input "checkbox"
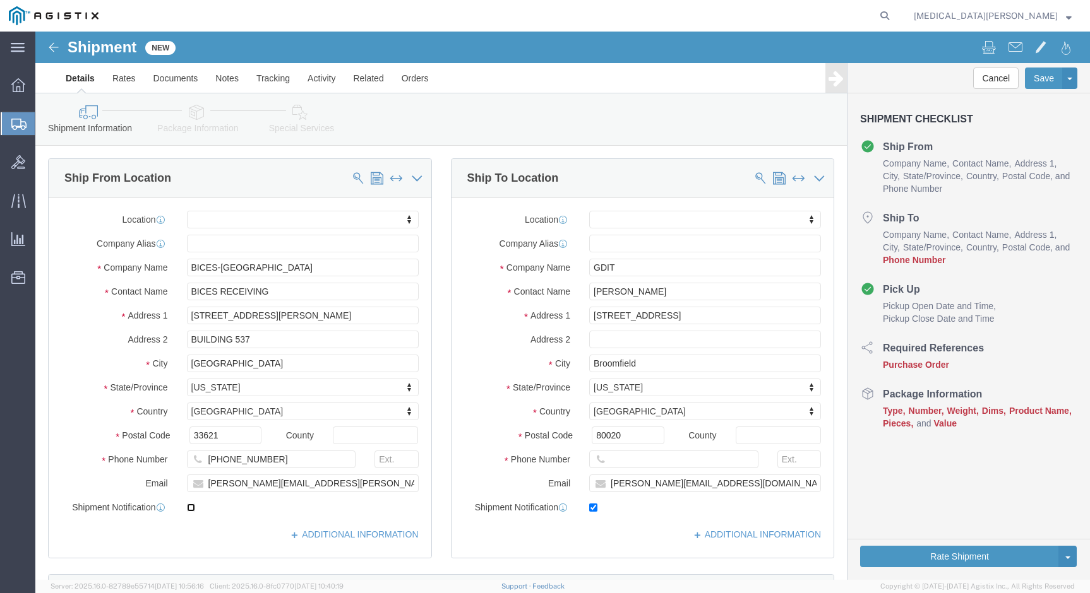
checkbox input "true"
click button "Save"
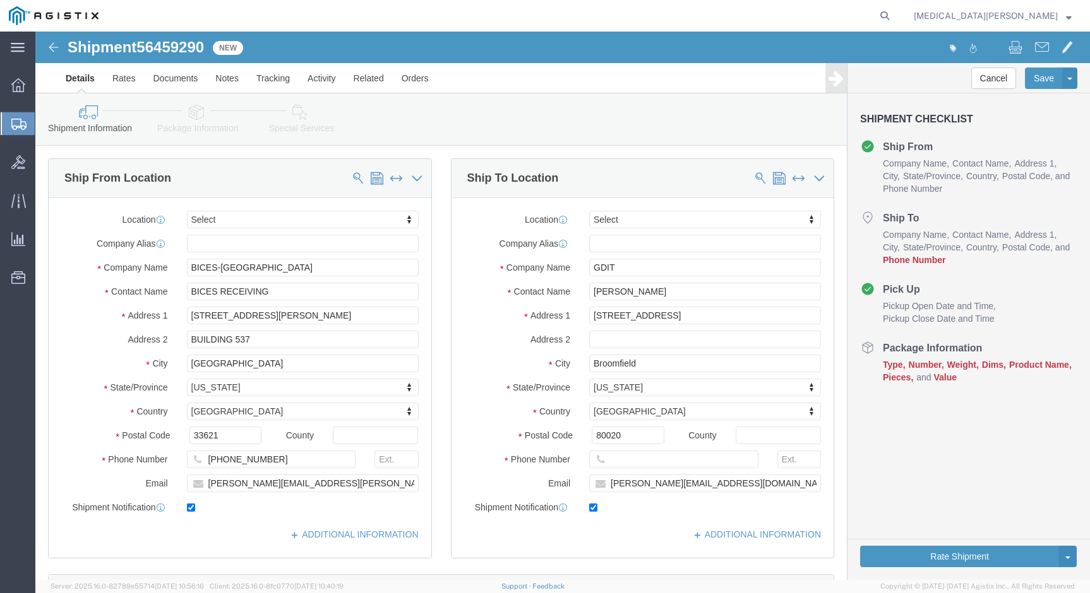
scroll to position [505, 0]
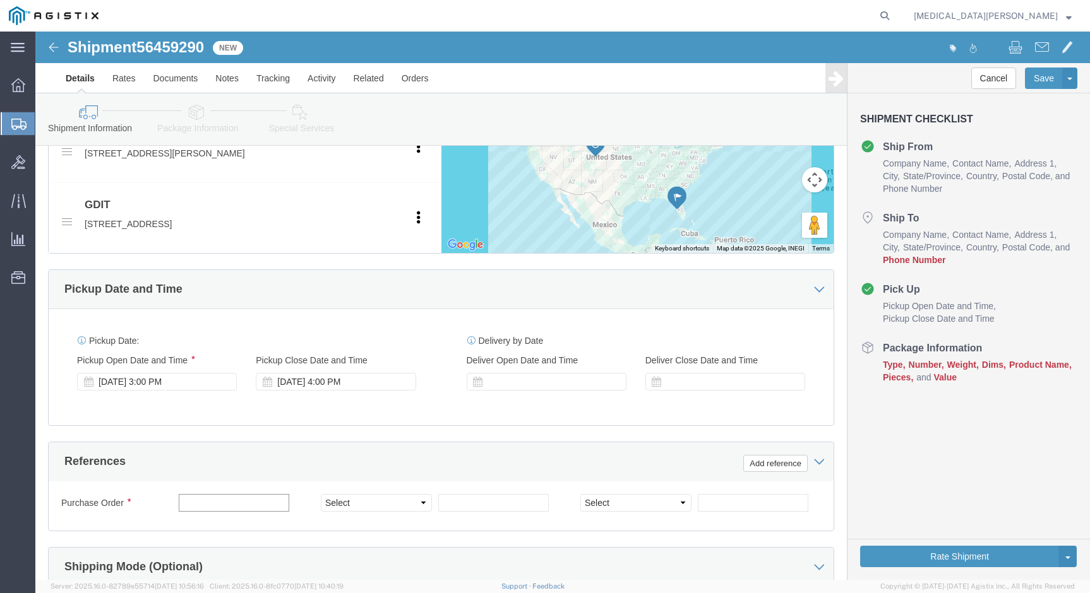
click input "text"
type input "NA"
click button "Continue"
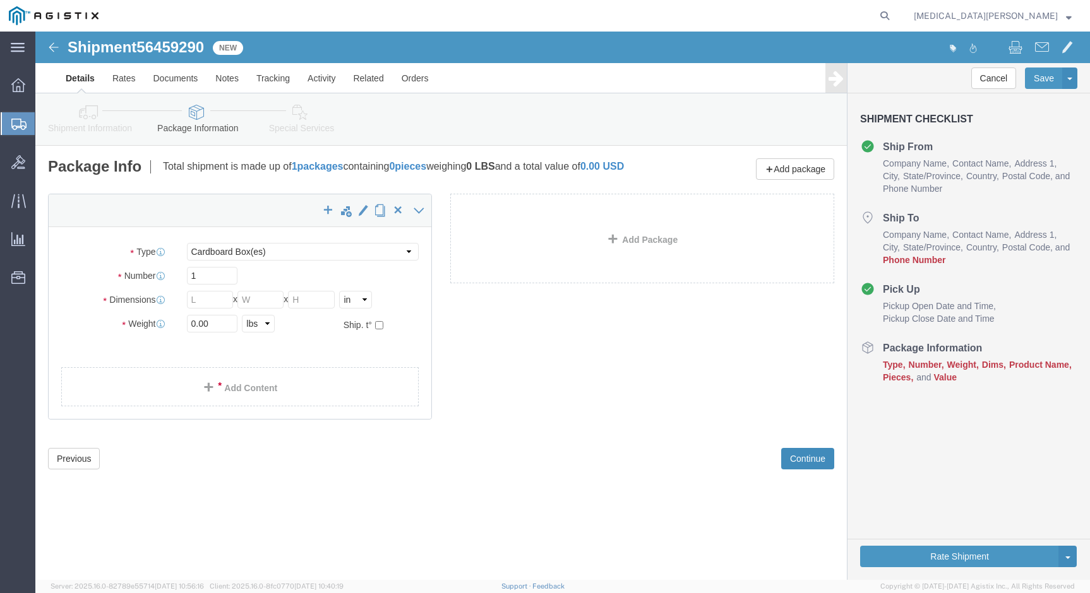
scroll to position [0, 0]
select select "ENV"
type input "9.50"
type input "12.50"
type input "0.25"
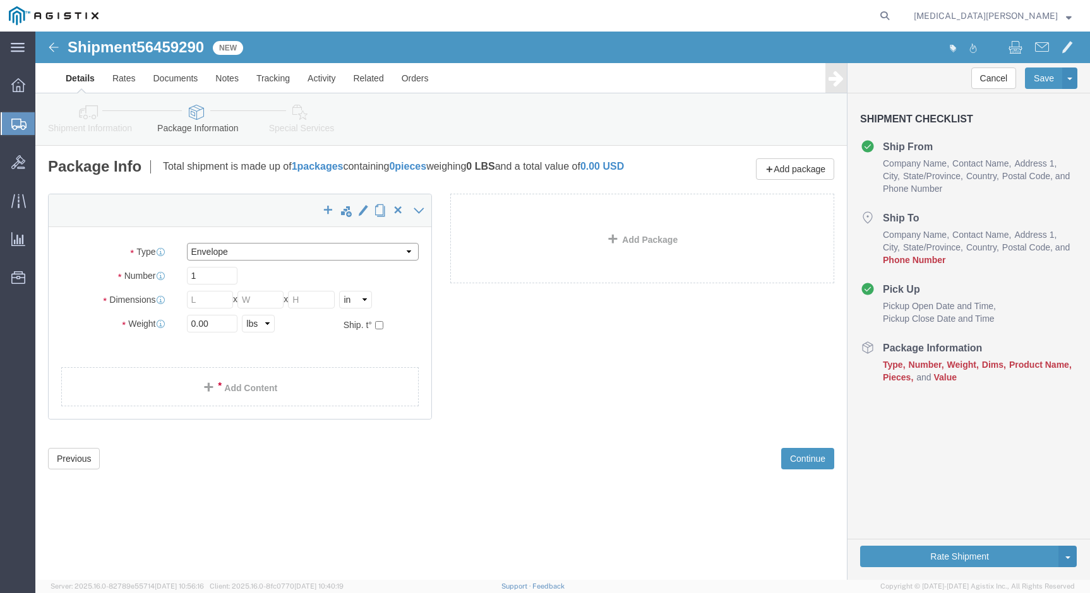
type input "1"
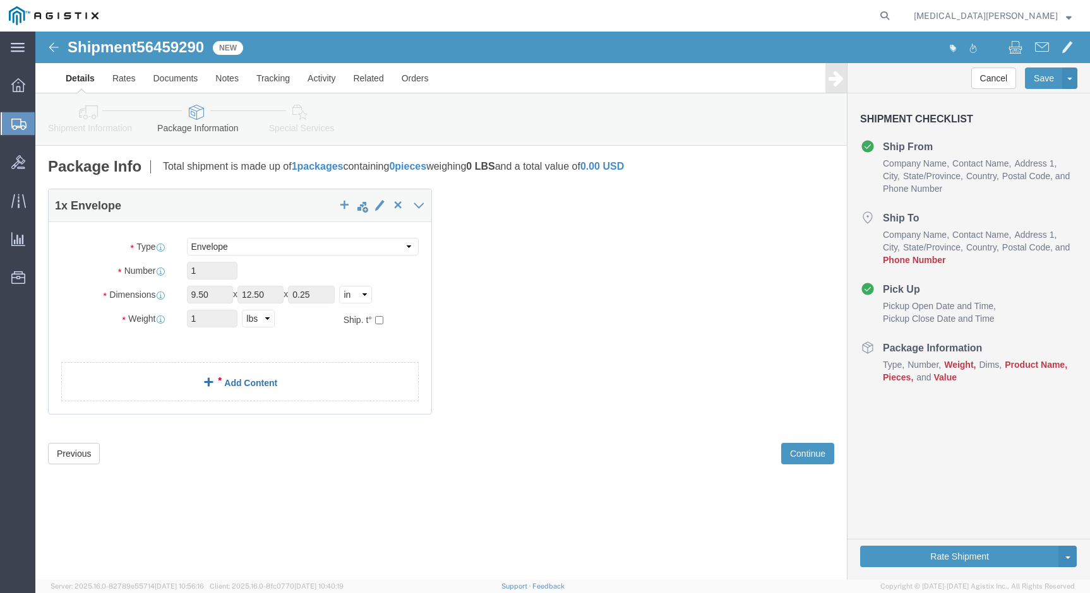
click link "Add Content"
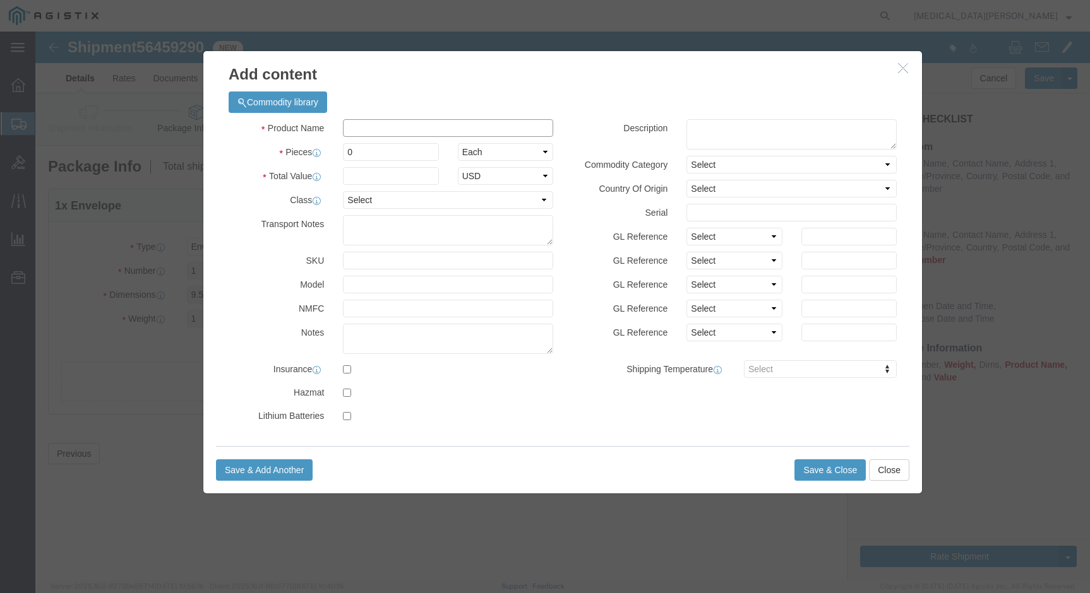
click input "text"
type input "RSA Token"
click td "Name: RSA TOKEN , MODEL: SECURID, 13"
select select
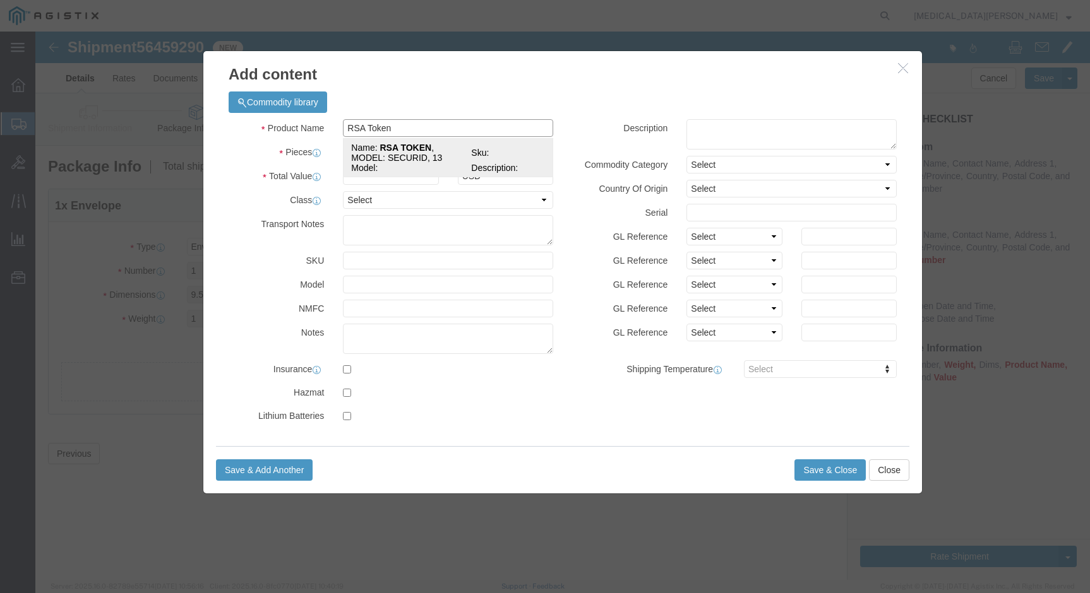
type textarea "Vendor=DHL;Vendor Svc=Express Worldwide"
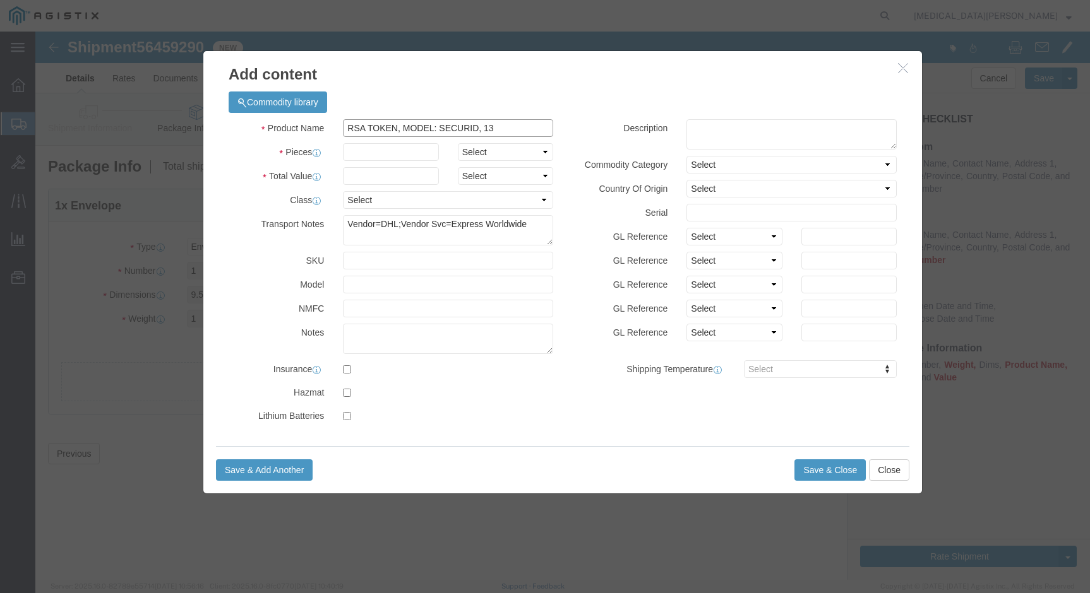
type input "RSA TOKEN, MODEL: SECURID, 13"
click input "text"
type input "1"
click input "text"
type input "250.00"
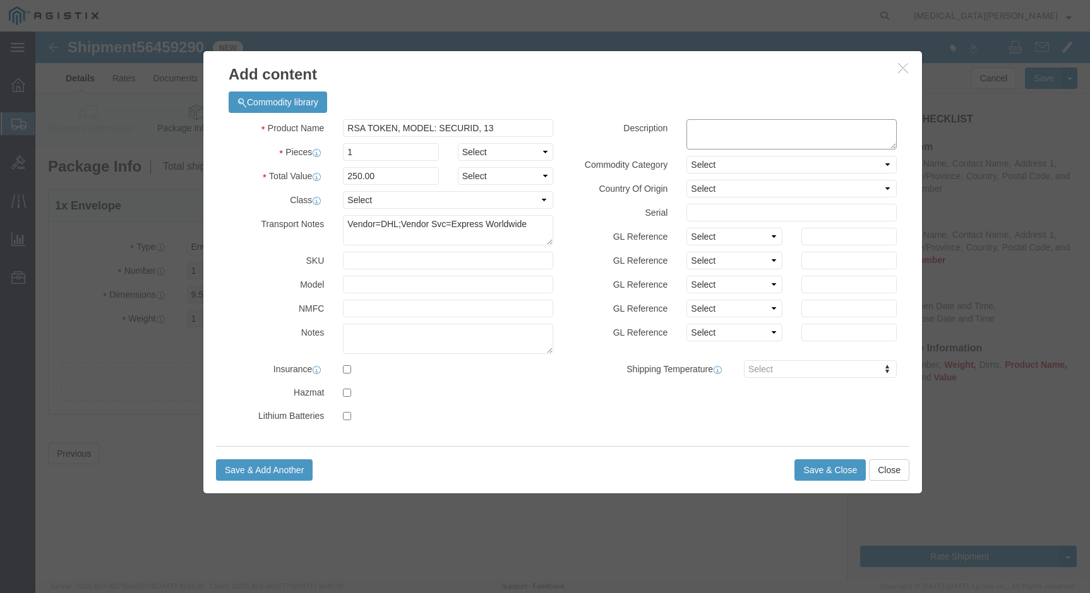
click textarea
type textarea "RSA Token"
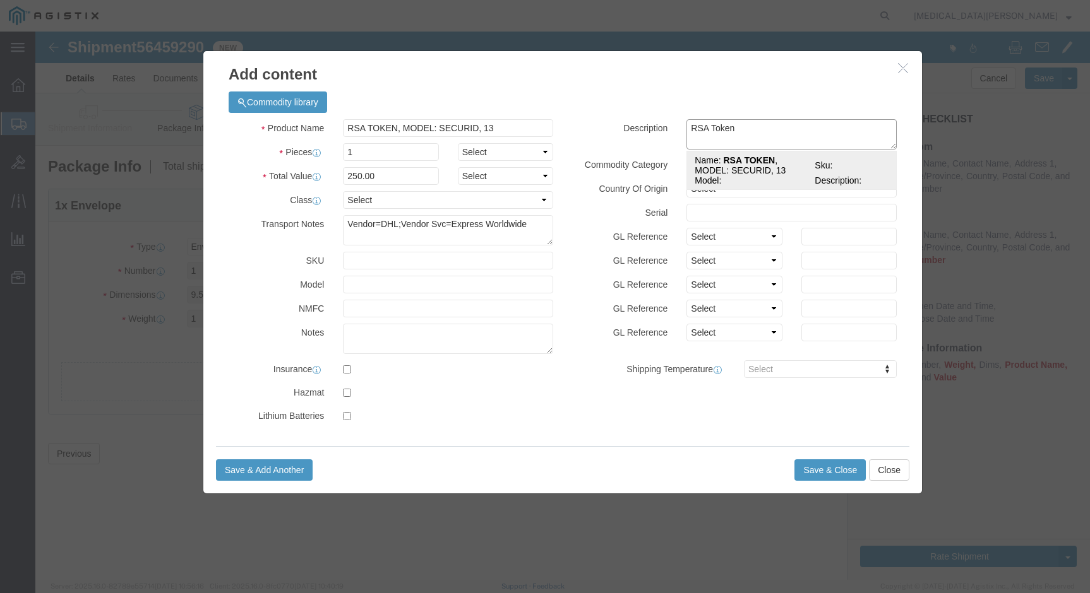
click strong "RSA TOKEN"
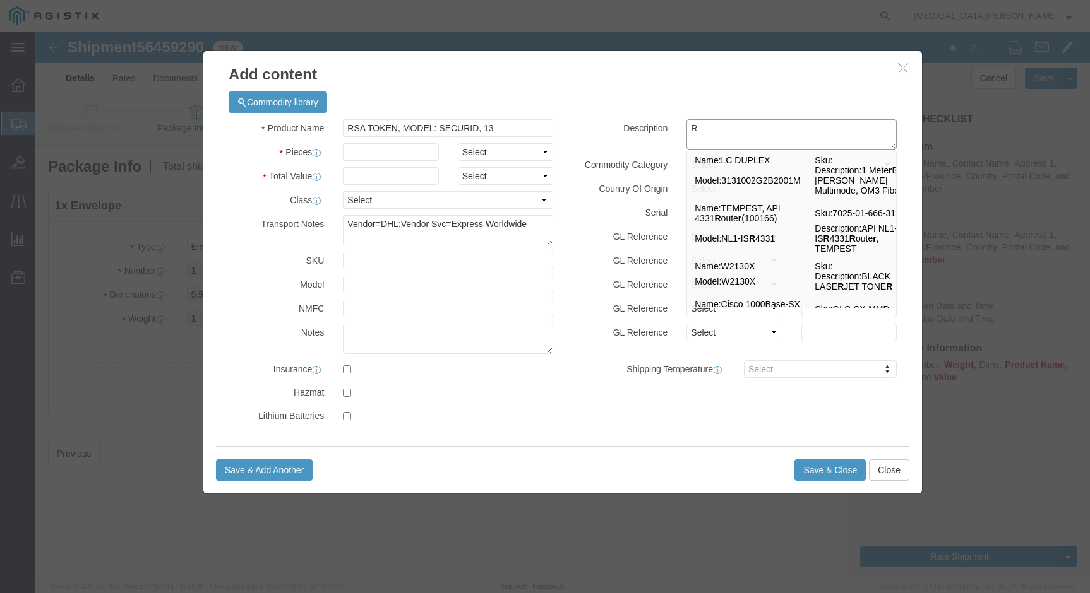
type textarea "RS"
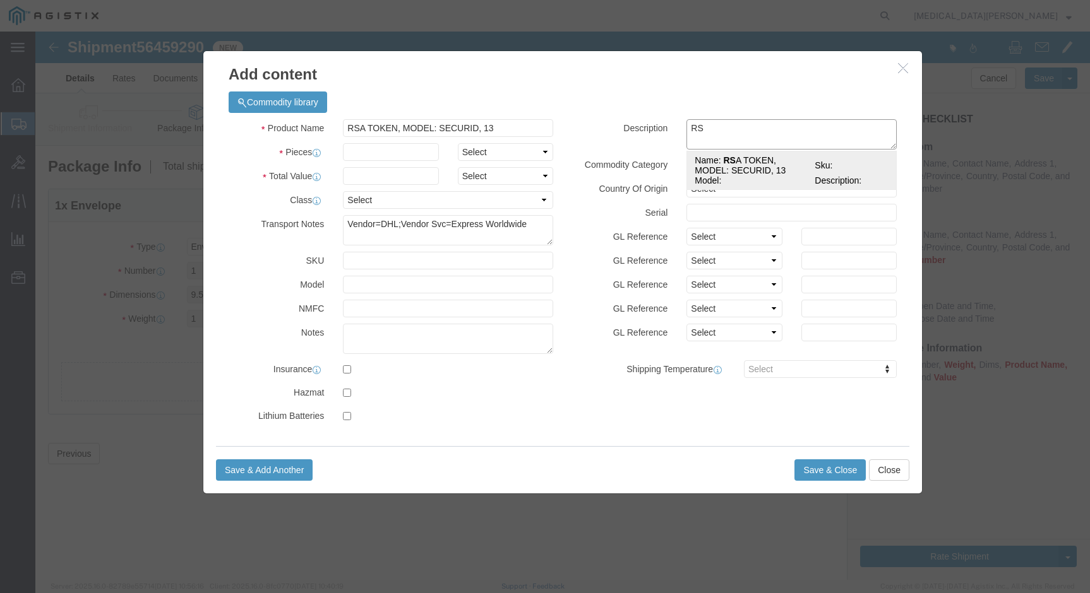
click td "Name: RS A TOKEN, MODEL: SECURID, 13"
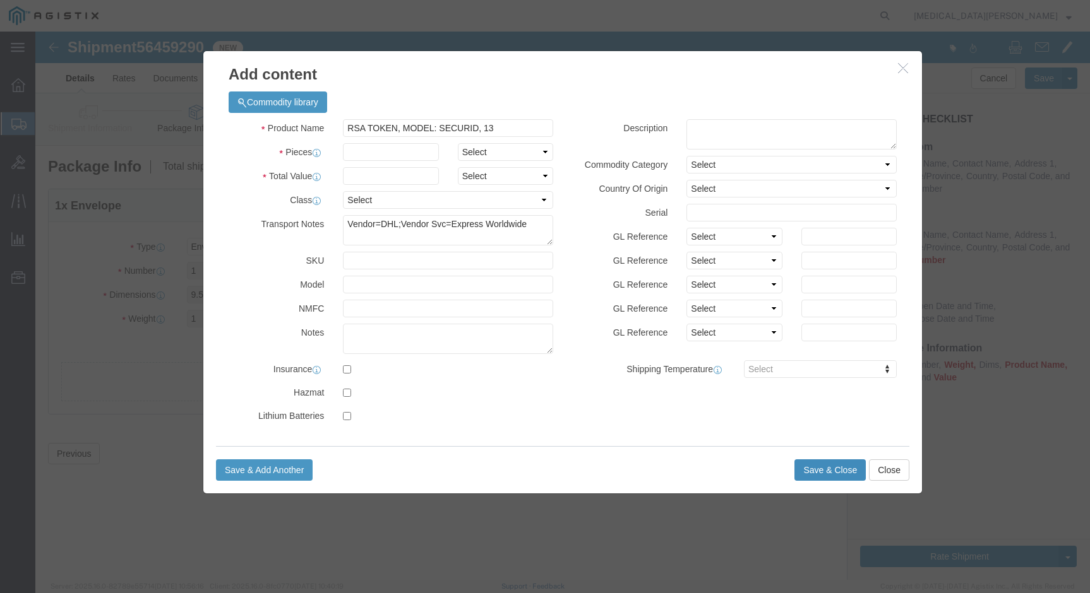
click button "Save & Close"
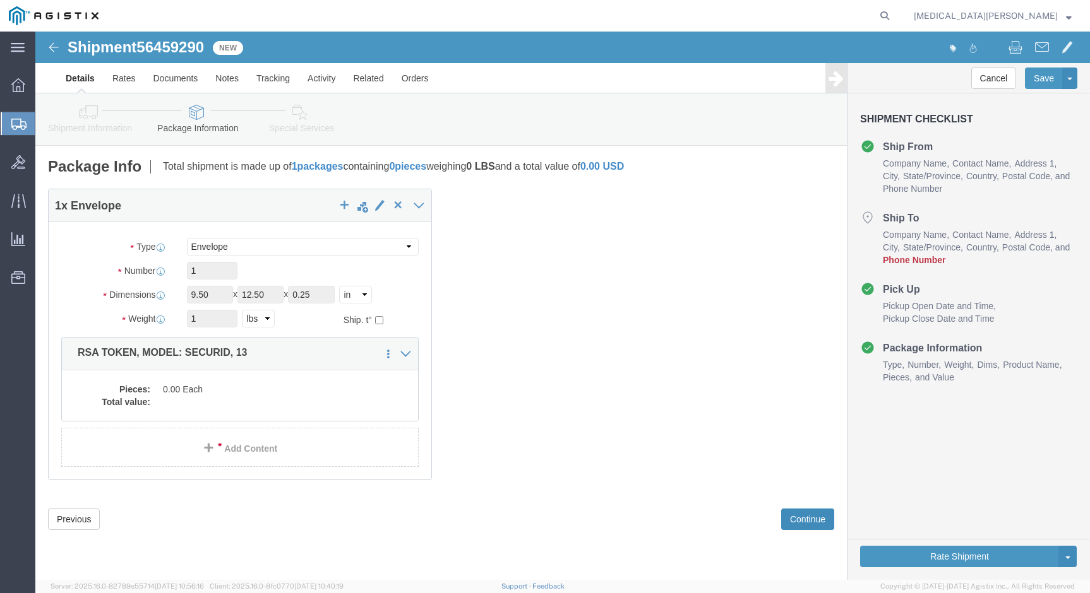
click button "Continue"
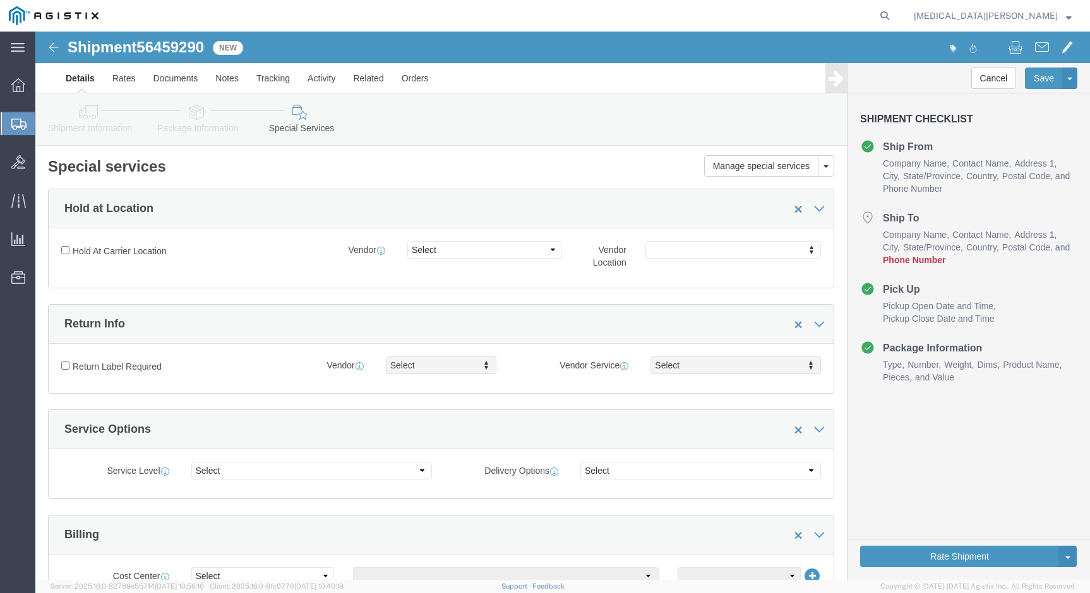
scroll to position [631, 0]
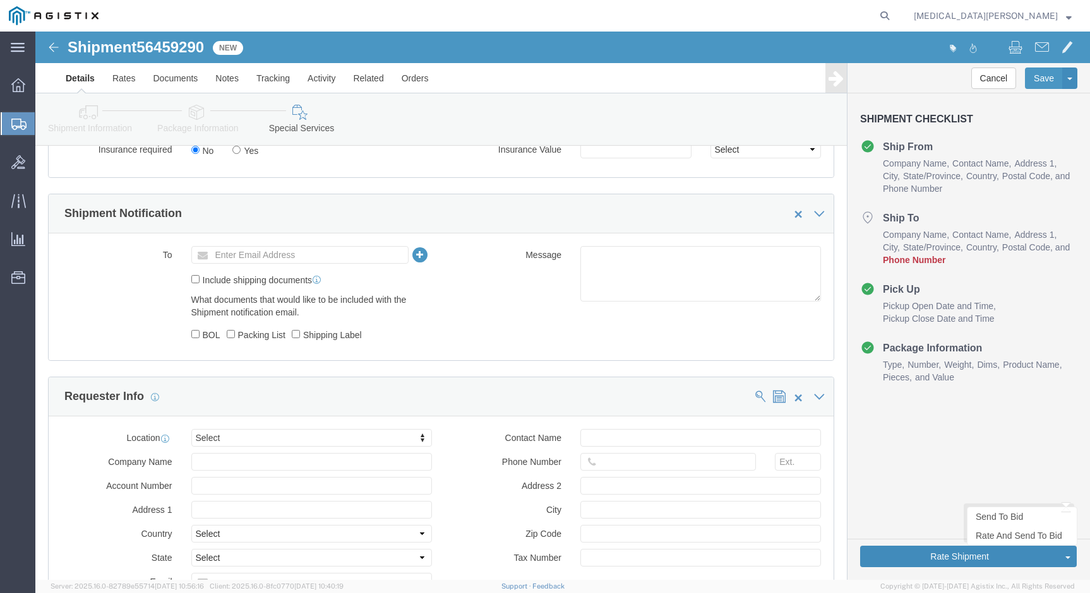
click button "Rate Shipment"
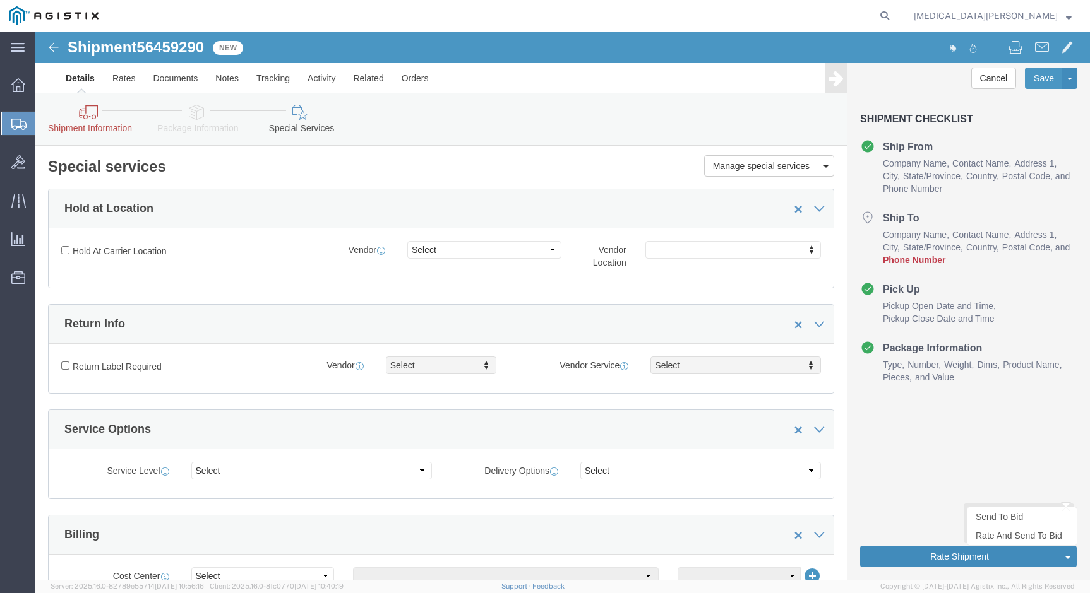
scroll to position [1081, 0]
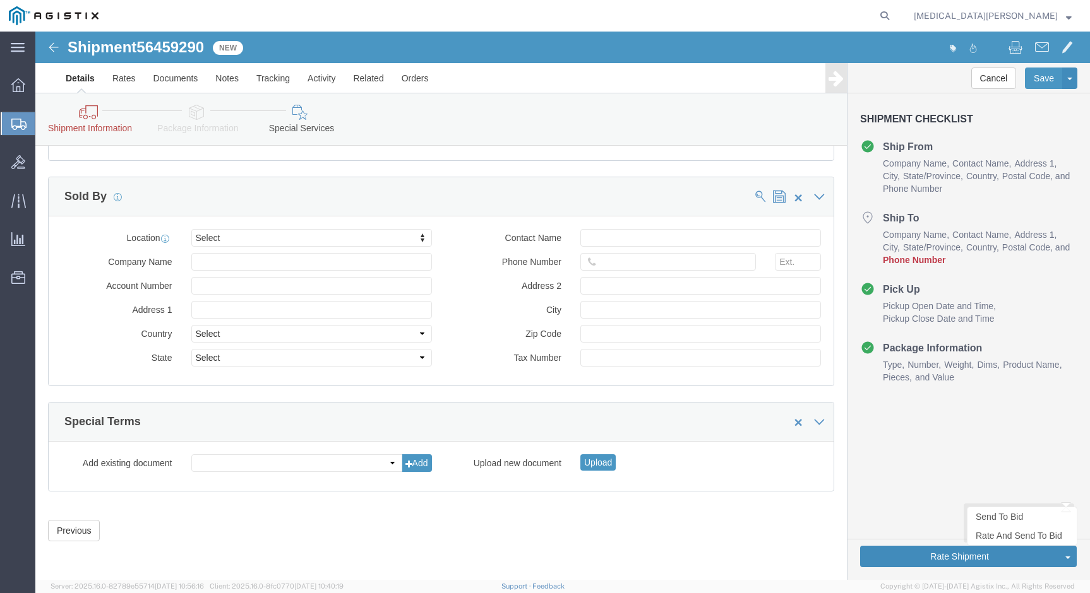
click button "Rate Shipment"
click link "Shipment Information"
